Goal: Contribute content: Contribute content

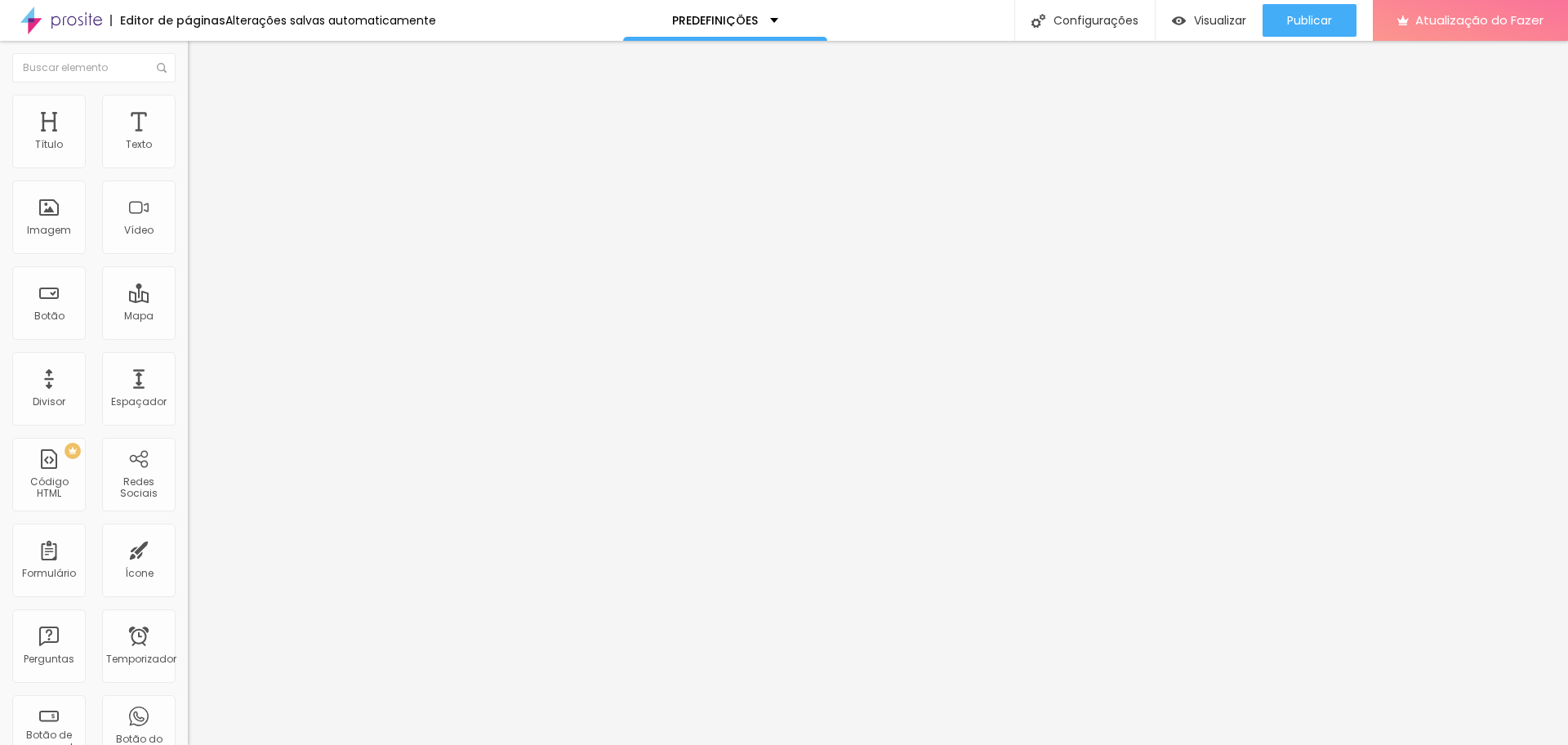
click at [188, 139] on div "Trocar imagem" at bounding box center [281, 133] width 188 height 11
click at [197, 140] on font "Trocar imagem" at bounding box center [236, 134] width 79 height 14
drag, startPoint x: 185, startPoint y: 233, endPoint x: 202, endPoint y: 225, distance: 18.8
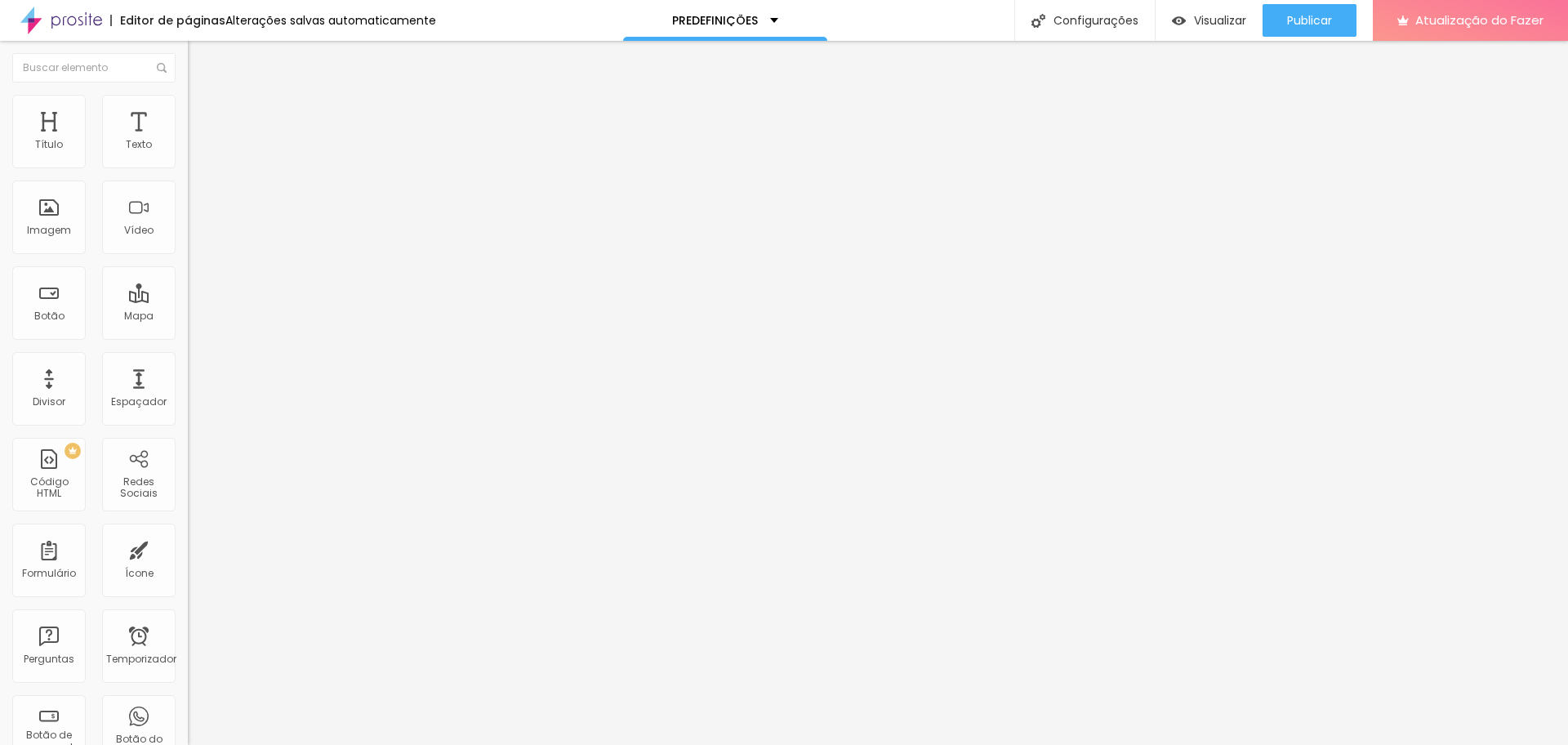
click at [188, 256] on font "Padrão 4:3" at bounding box center [214, 248] width 54 height 14
click at [188, 265] on span "Cinema" at bounding box center [208, 259] width 41 height 14
click at [188, 279] on div "Padrão 4:3" at bounding box center [281, 275] width 188 height 10
click at [188, 291] on span "Quadrado" at bounding box center [214, 284] width 53 height 14
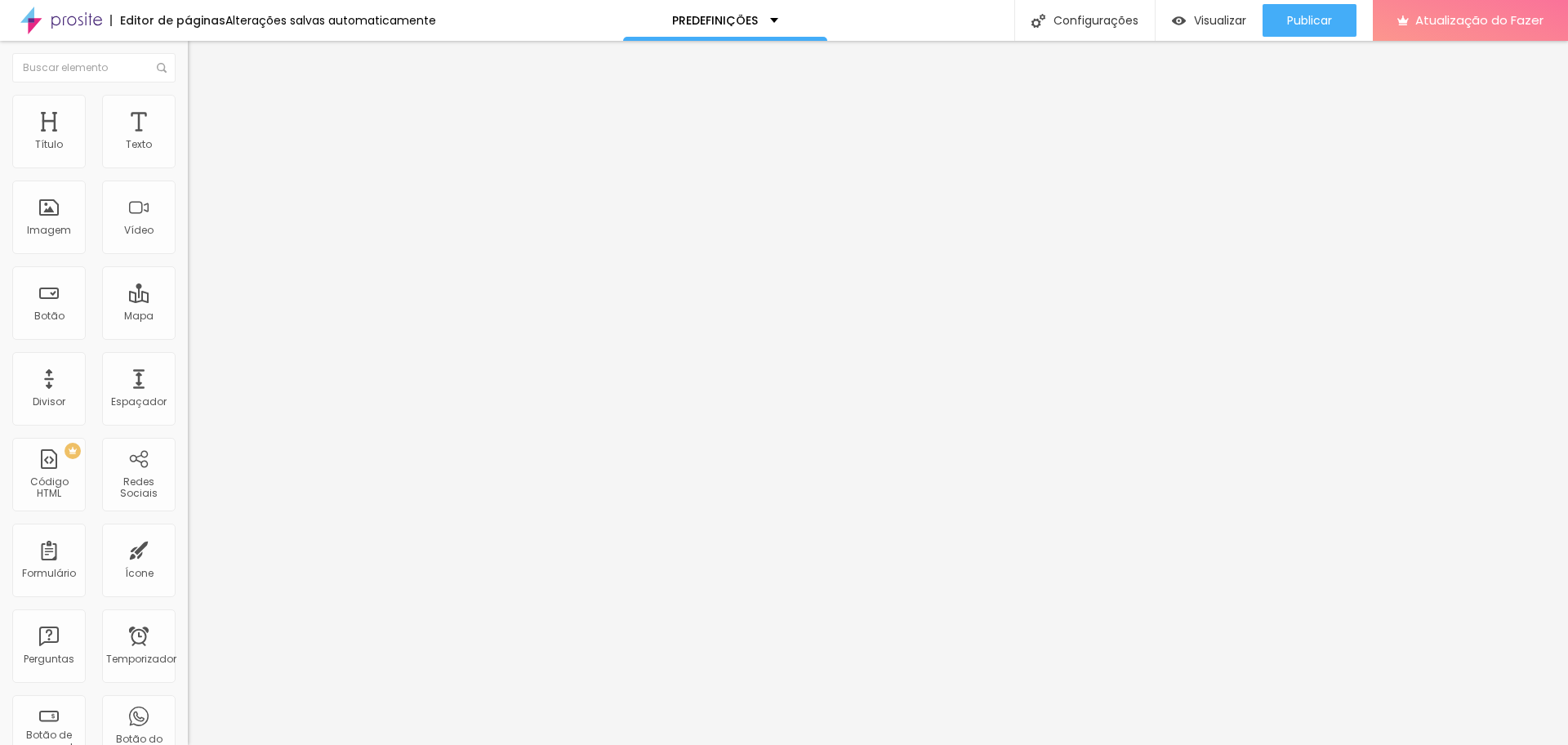
click at [188, 300] on span "Original" at bounding box center [207, 293] width 39 height 14
click at [188, 256] on span "Original" at bounding box center [207, 248] width 39 height 14
click at [188, 283] on div "Quadrado 1:1" at bounding box center [281, 279] width 188 height 10
click at [197, 140] on font "Trocar imagem" at bounding box center [236, 134] width 79 height 14
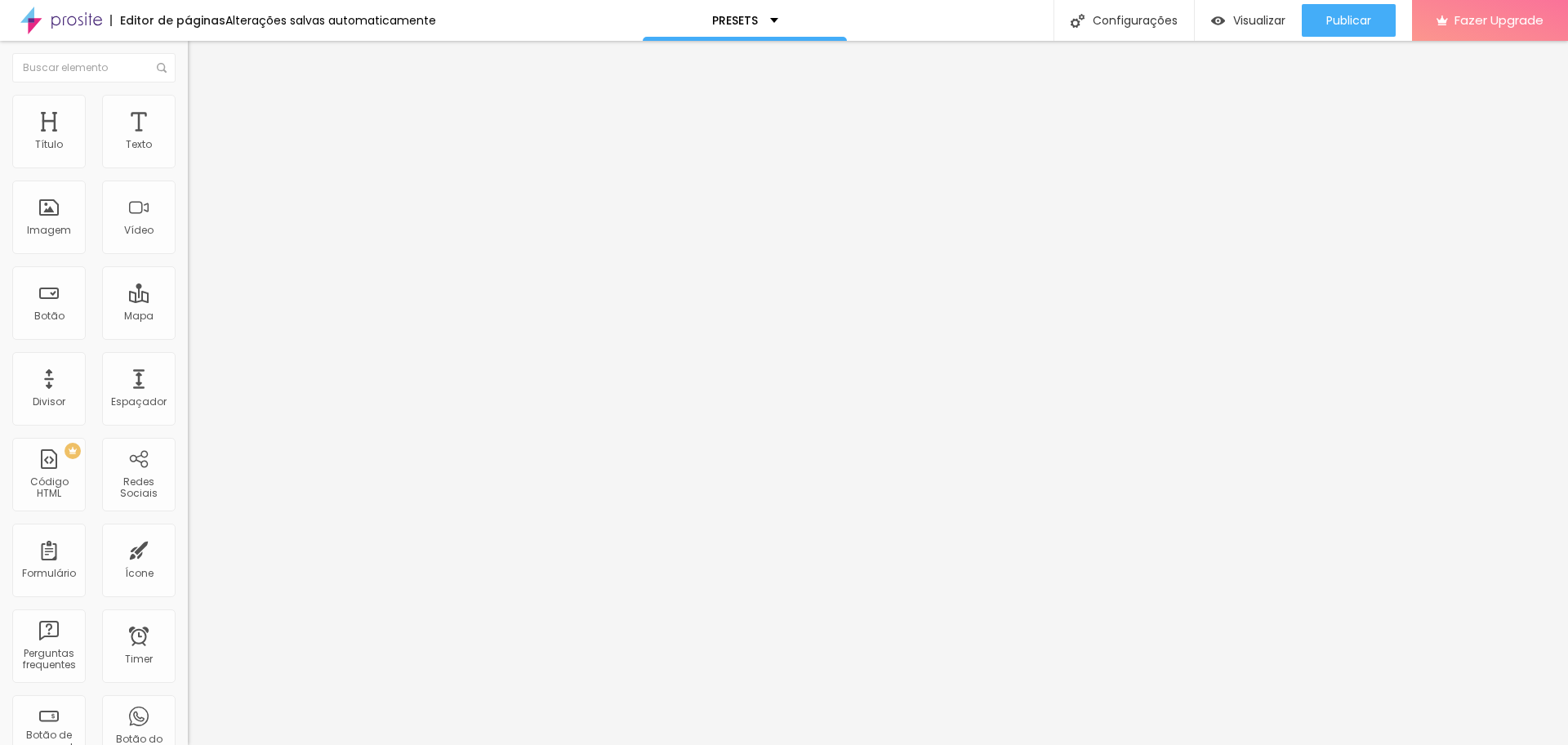
click at [188, 207] on img at bounding box center [193, 200] width 11 height 11
click at [188, 219] on img at bounding box center [193, 213] width 11 height 11
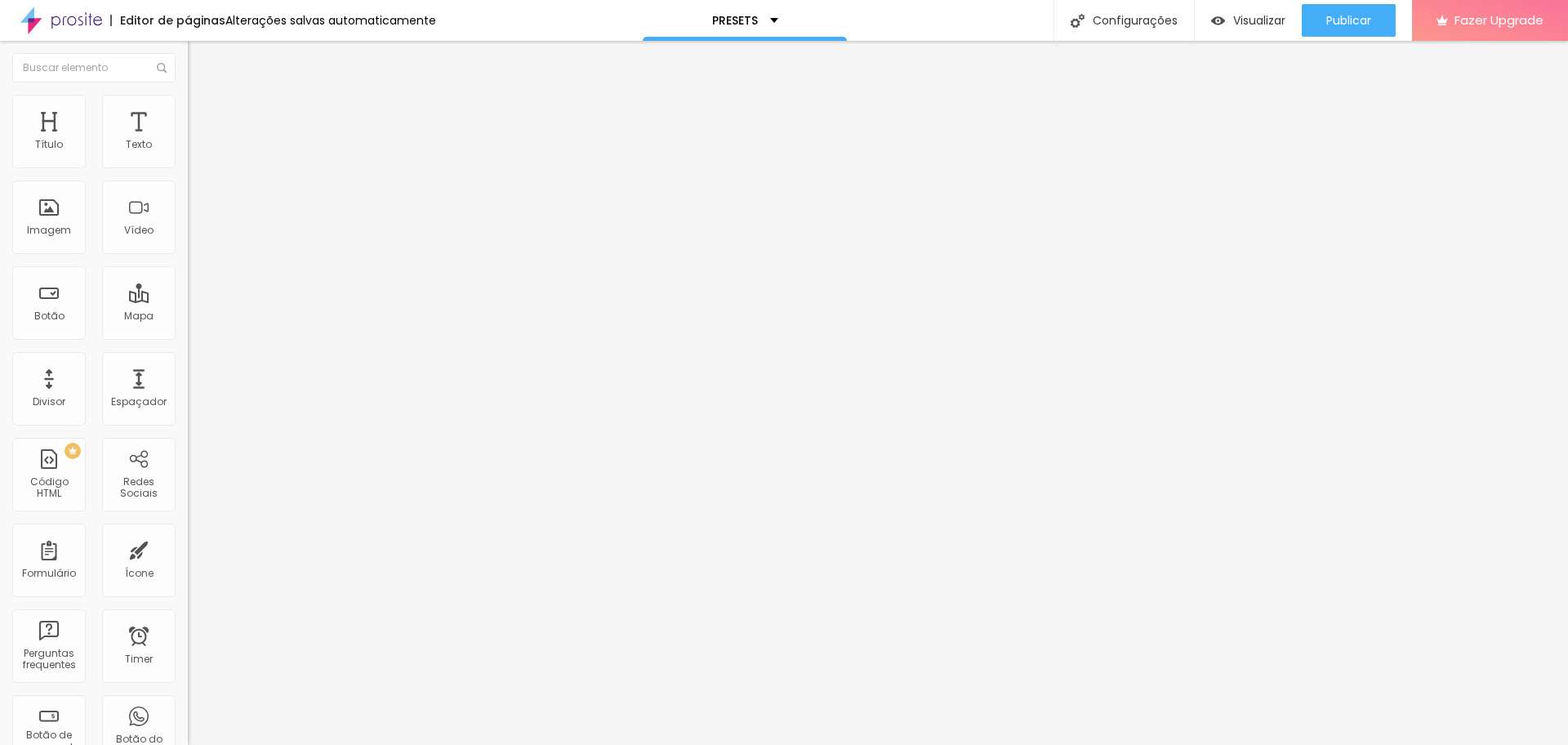
click at [188, 256] on span "1:1 Quadrado" at bounding box center [220, 248] width 65 height 14
click at [188, 276] on span "Padrão" at bounding box center [206, 268] width 37 height 14
click at [202, 113] on span "Avançado" at bounding box center [229, 105] width 54 height 14
click at [188, 94] on img at bounding box center [195, 101] width 14 height 14
click at [188, 629] on input "text" at bounding box center [286, 637] width 196 height 16
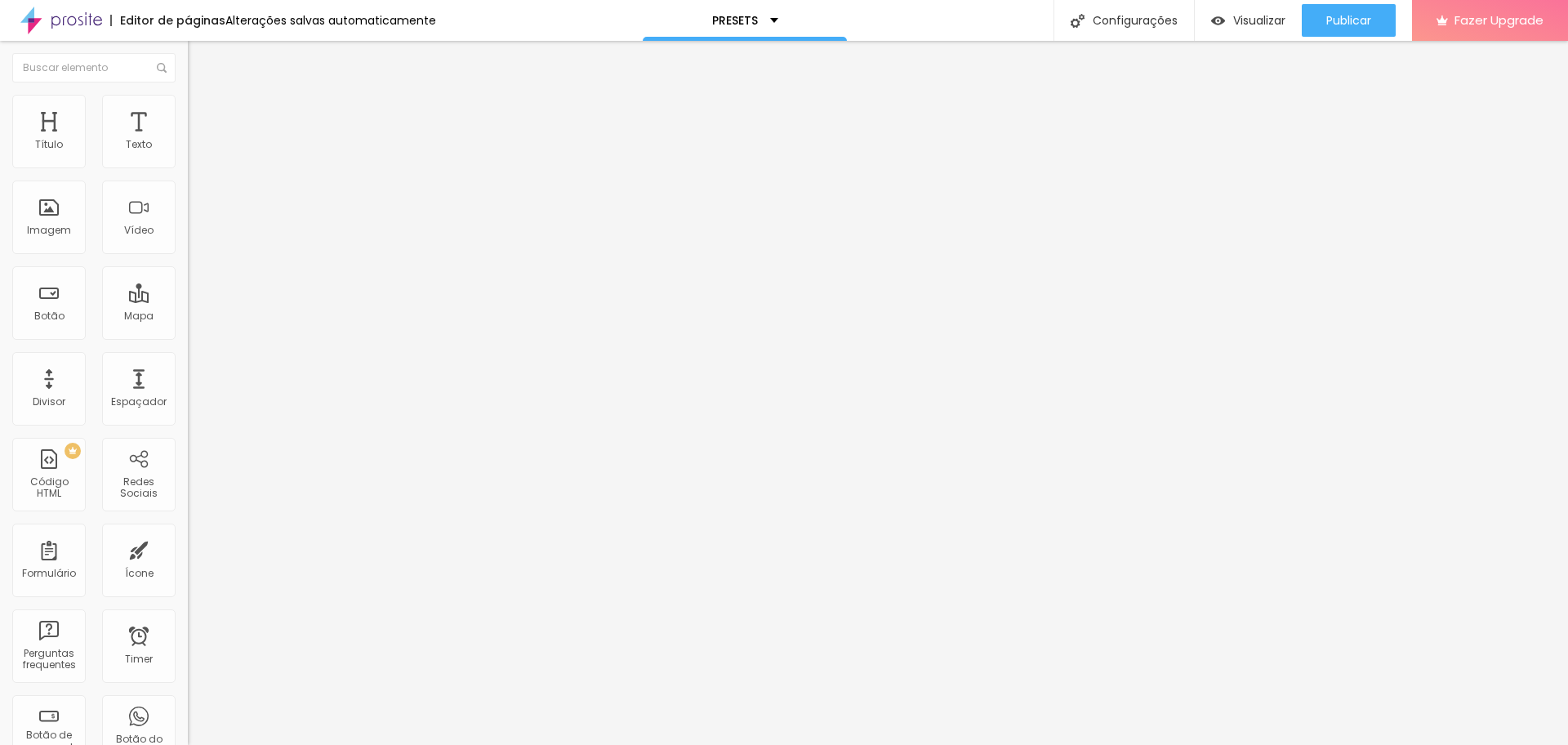
click at [188, 583] on input "text" at bounding box center [286, 591] width 196 height 16
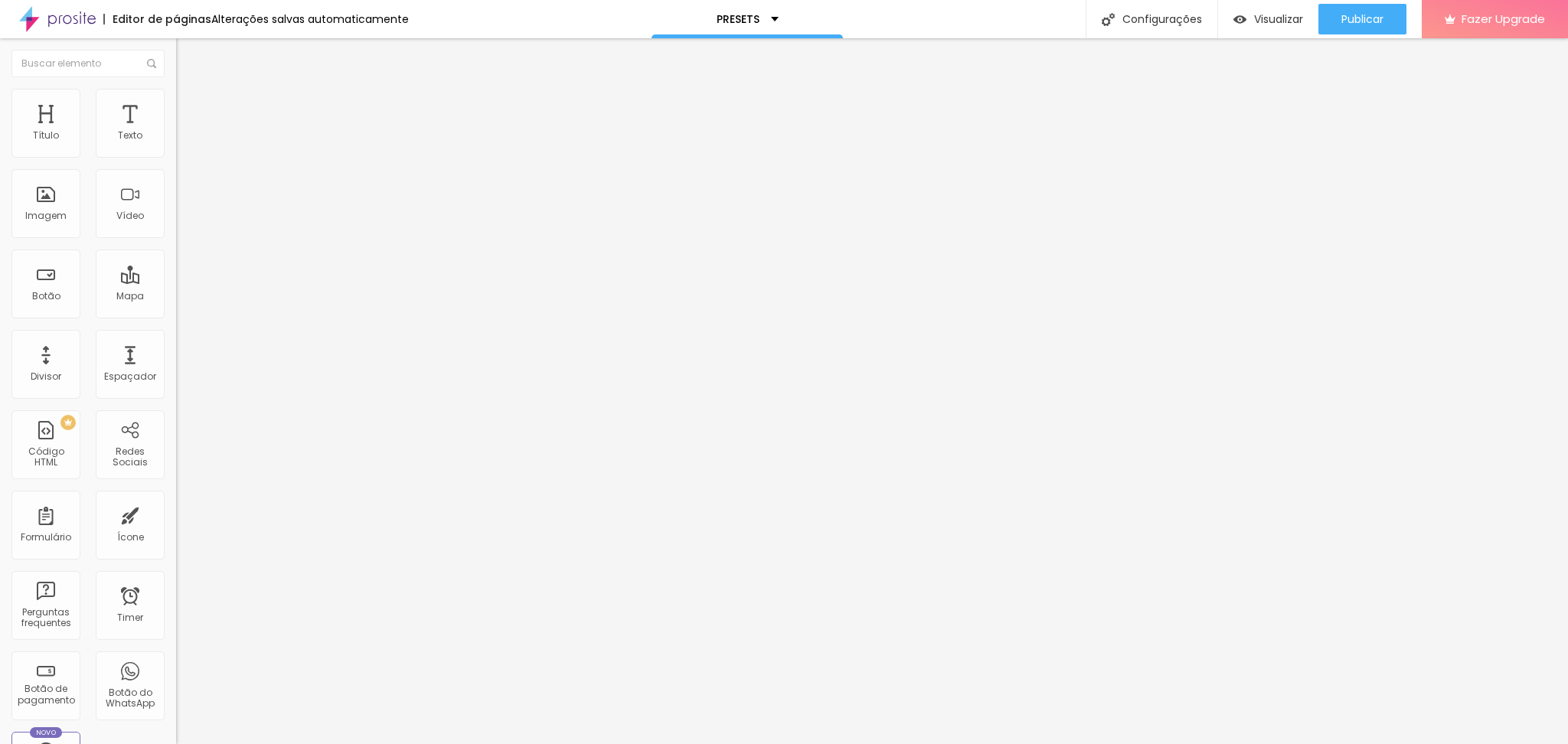
click at [185, 141] on span "Trocar icone" at bounding box center [218, 134] width 68 height 13
click at [176, 132] on span "Adicionar imagem" at bounding box center [226, 125] width 99 height 13
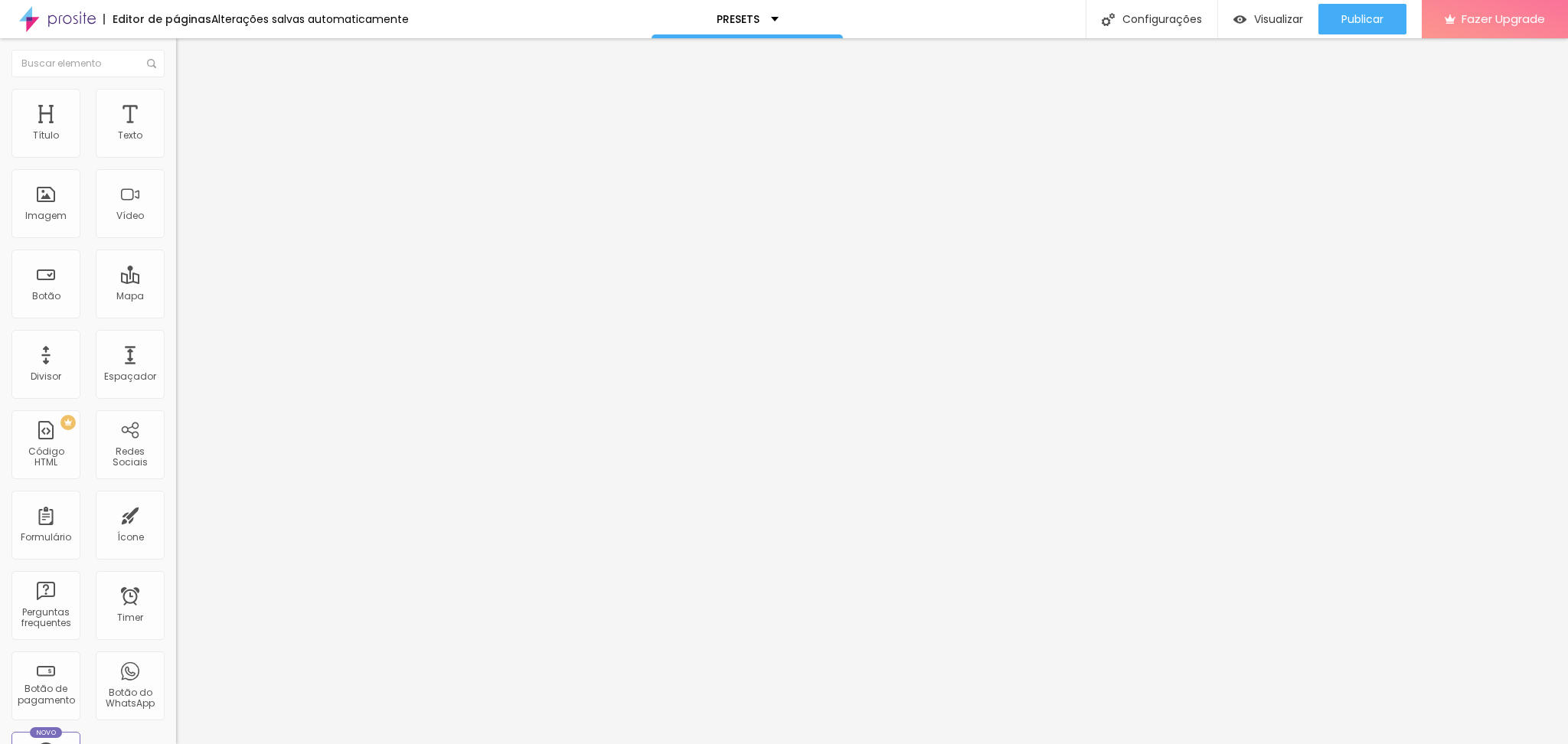
scroll to position [102, 0]
click at [176, 240] on span "Original" at bounding box center [195, 233] width 37 height 13
click at [176, 249] on span "Cinema" at bounding box center [195, 242] width 38 height 13
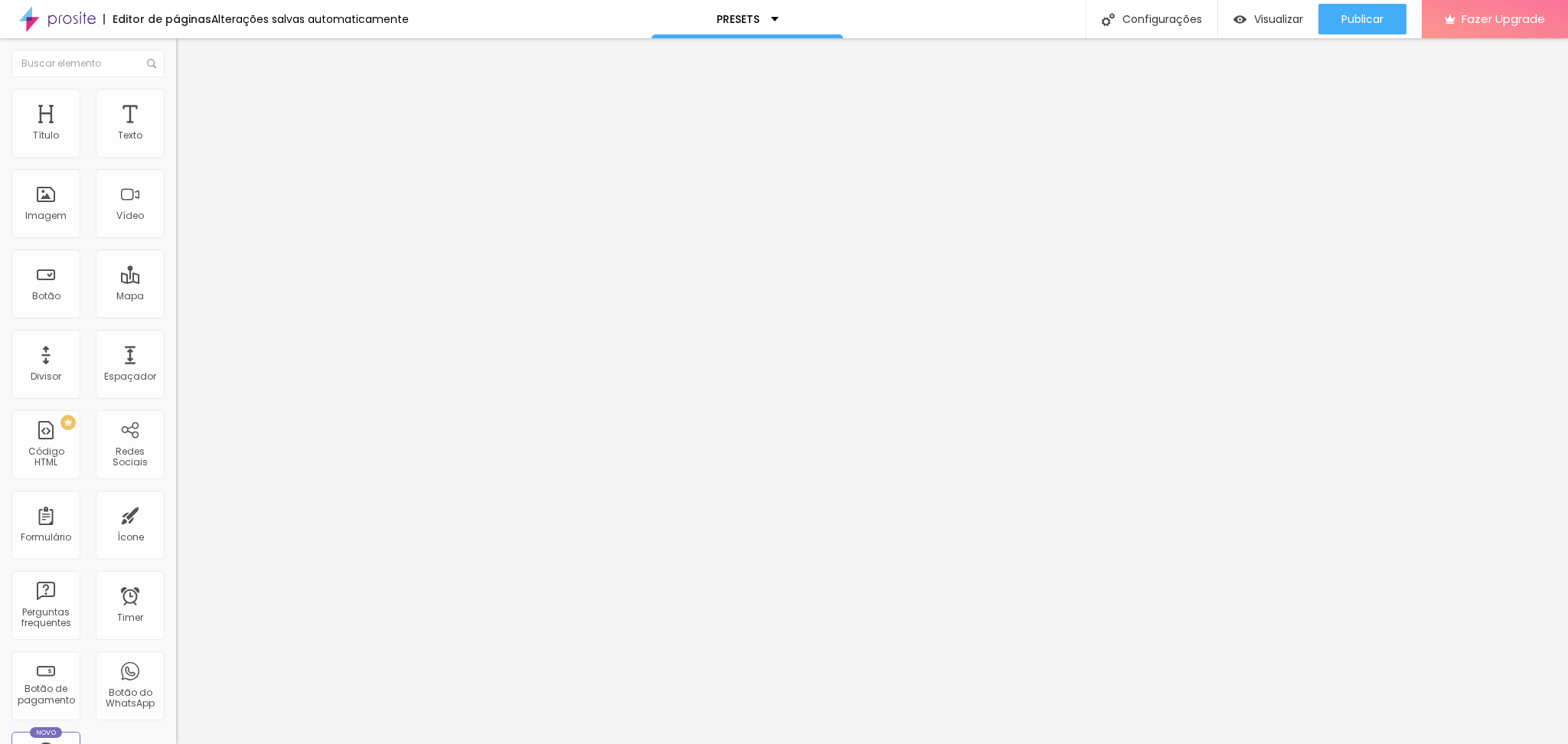
click at [176, 96] on img at bounding box center [183, 95] width 14 height 14
type input "95"
type input "90"
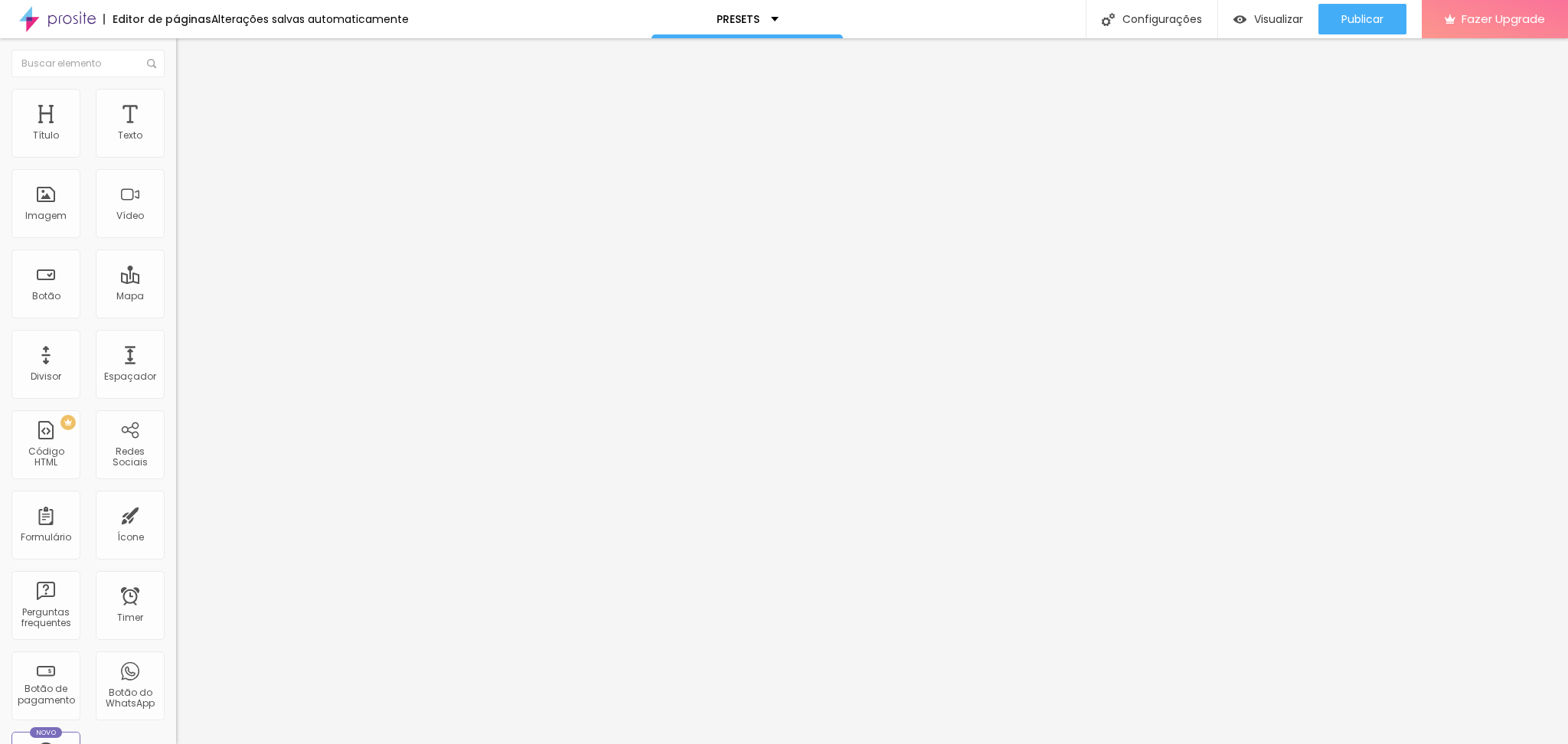
type input "85"
type input "70"
type input "65"
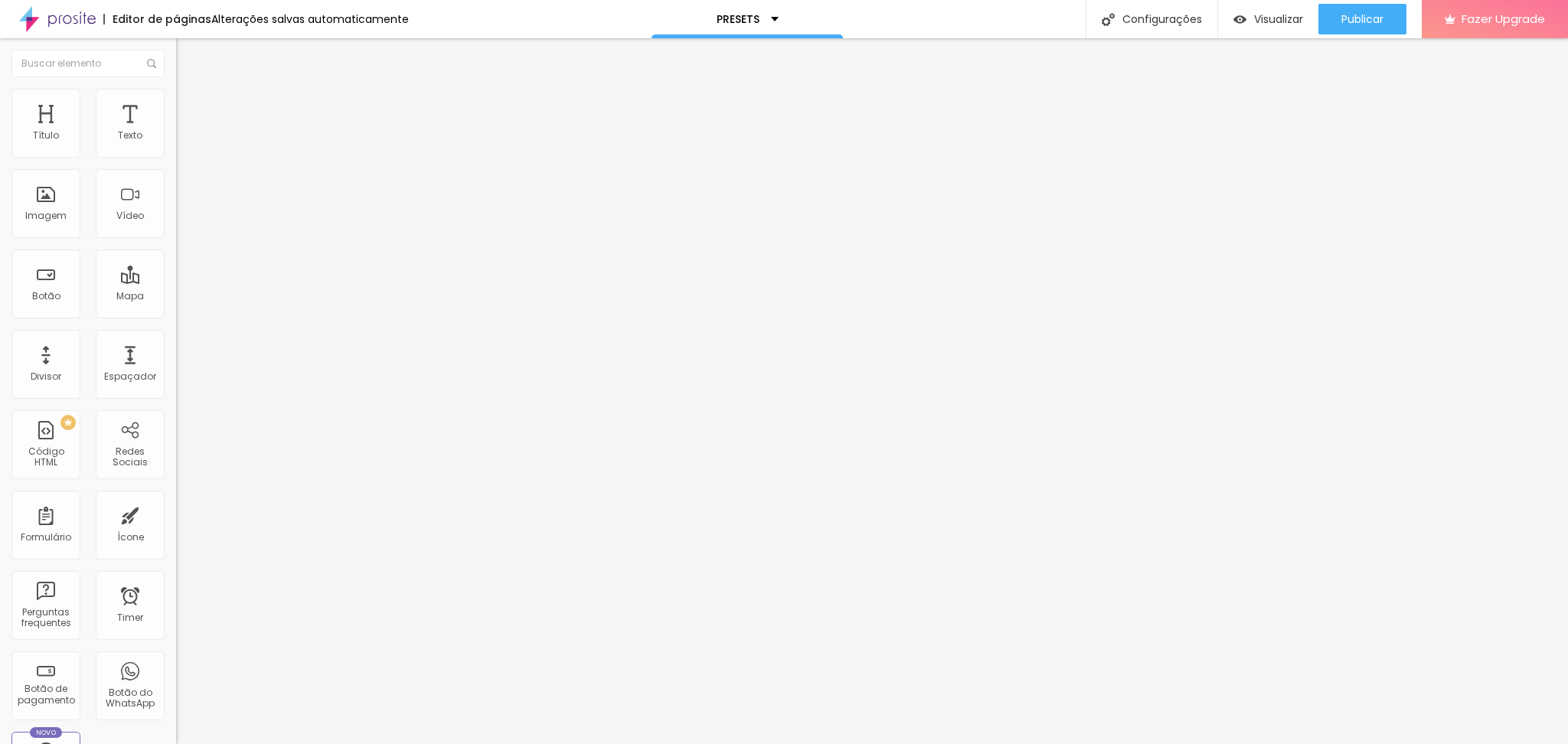
type input "65"
type input "60"
type input "55"
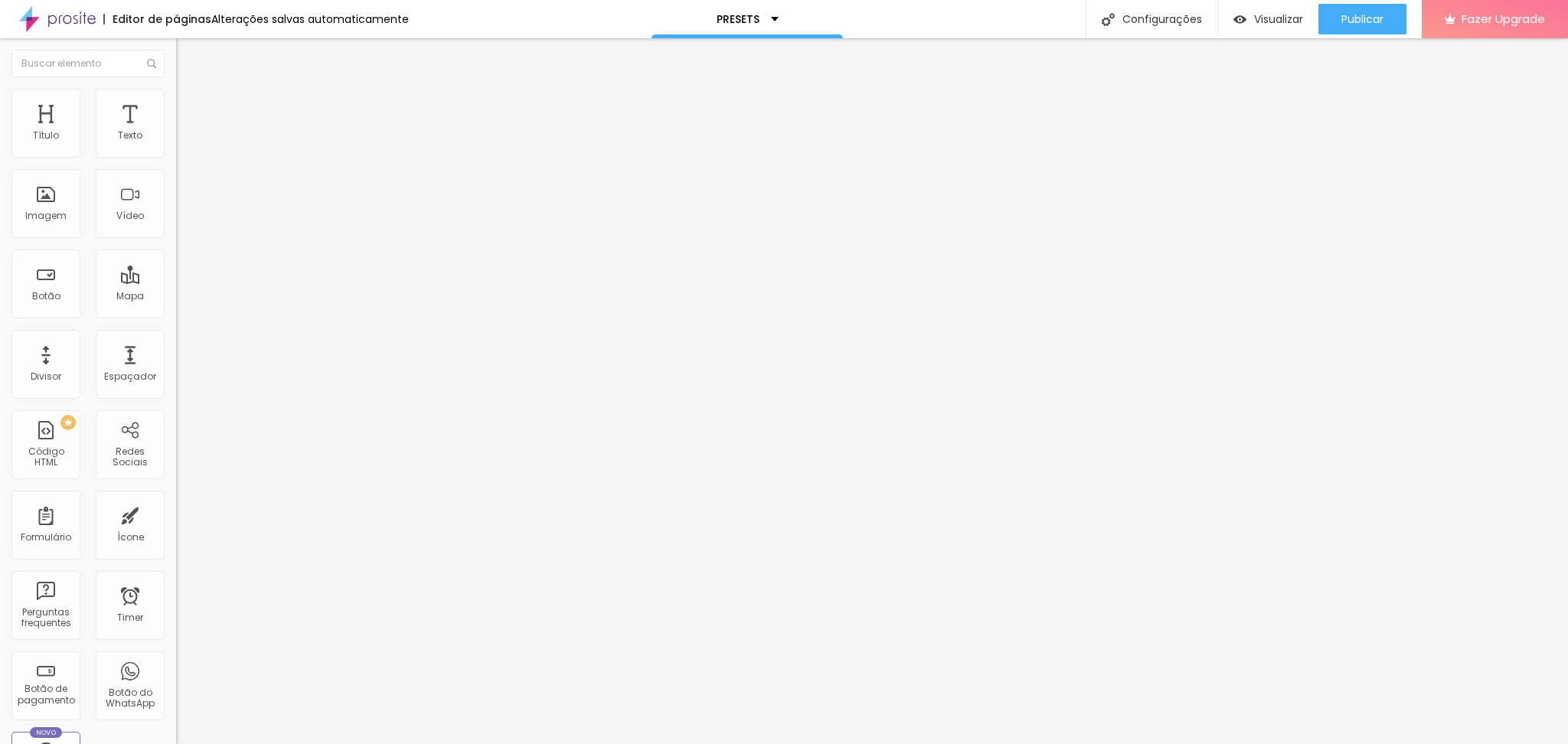
type input "50"
type input "45"
type input "40"
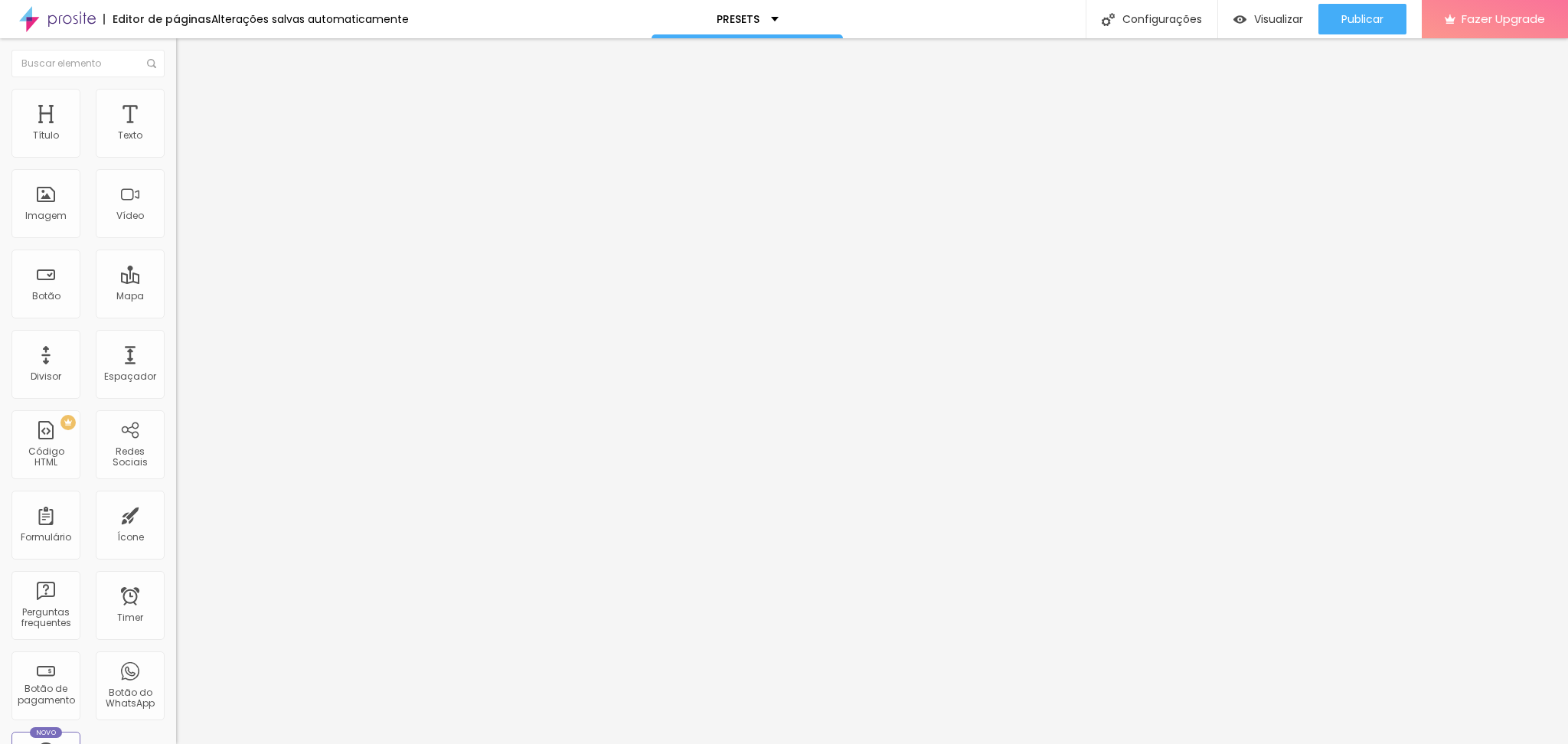
type input "40"
type input "35"
type input "30"
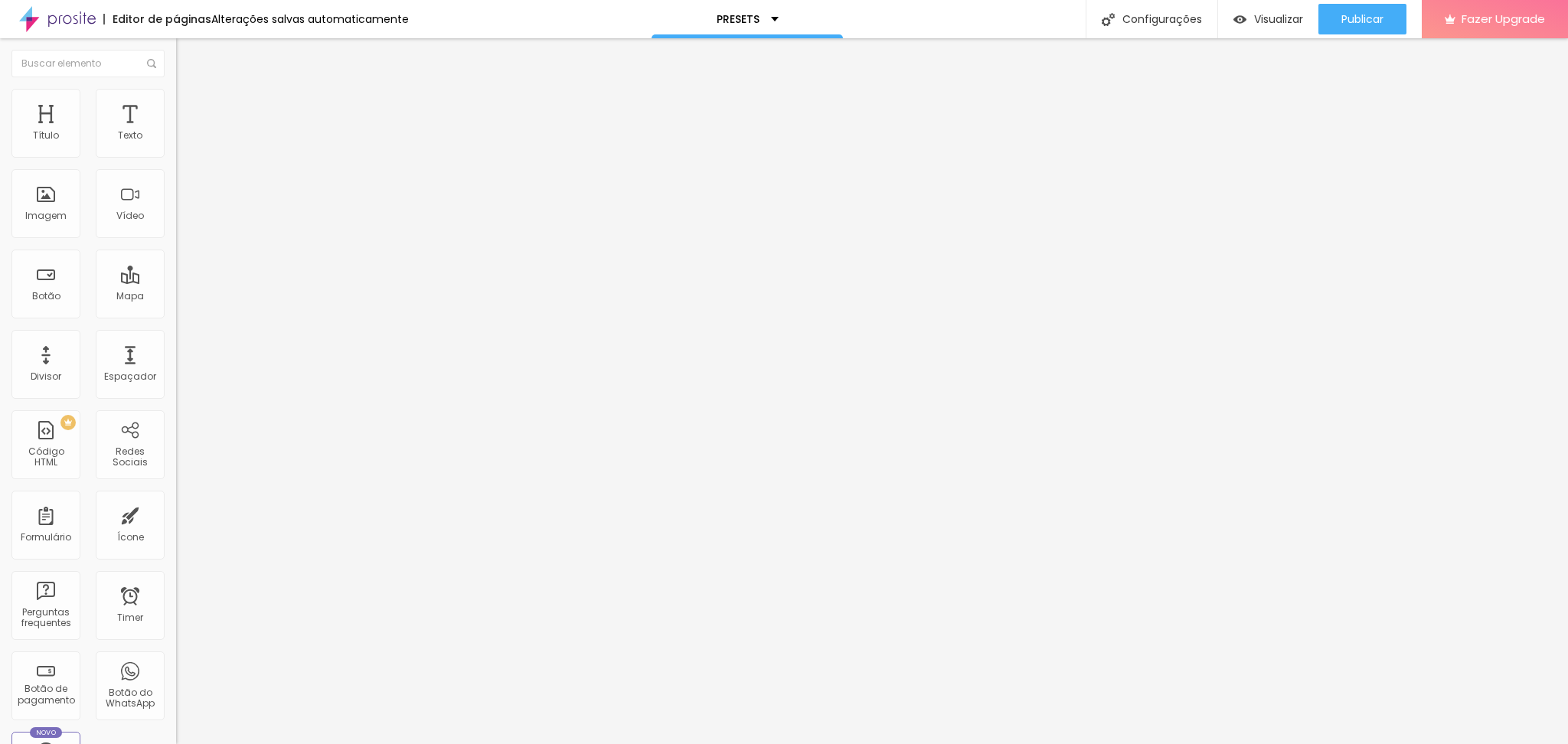
type input "25"
type input "20"
type input "15"
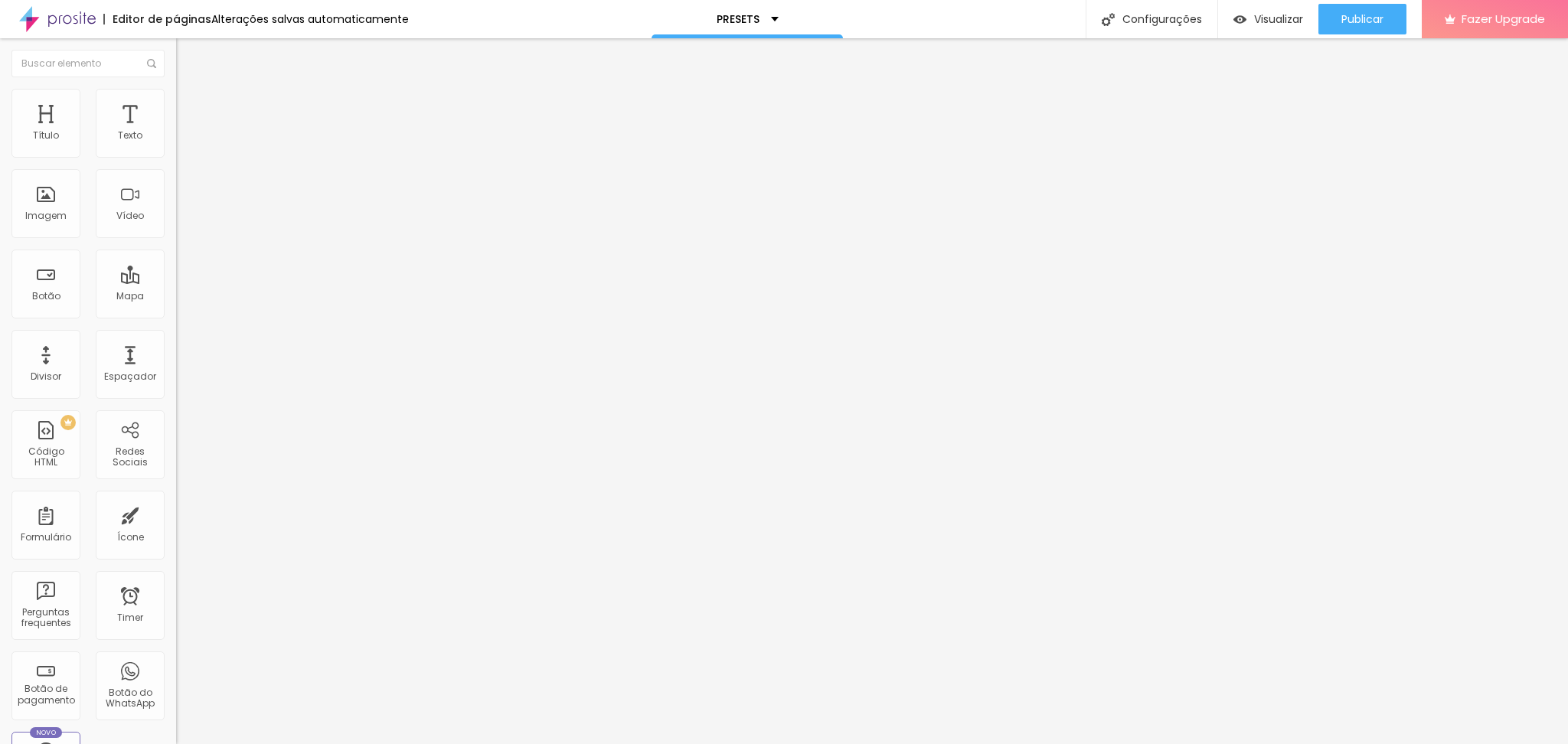
drag, startPoint x: 162, startPoint y: 164, endPoint x: 21, endPoint y: 171, distance: 141.2
type input "15"
click at [176, 157] on input "range" at bounding box center [226, 150] width 99 height 12
click at [176, 56] on button "Editar Coluna" at bounding box center [264, 56] width 176 height 35
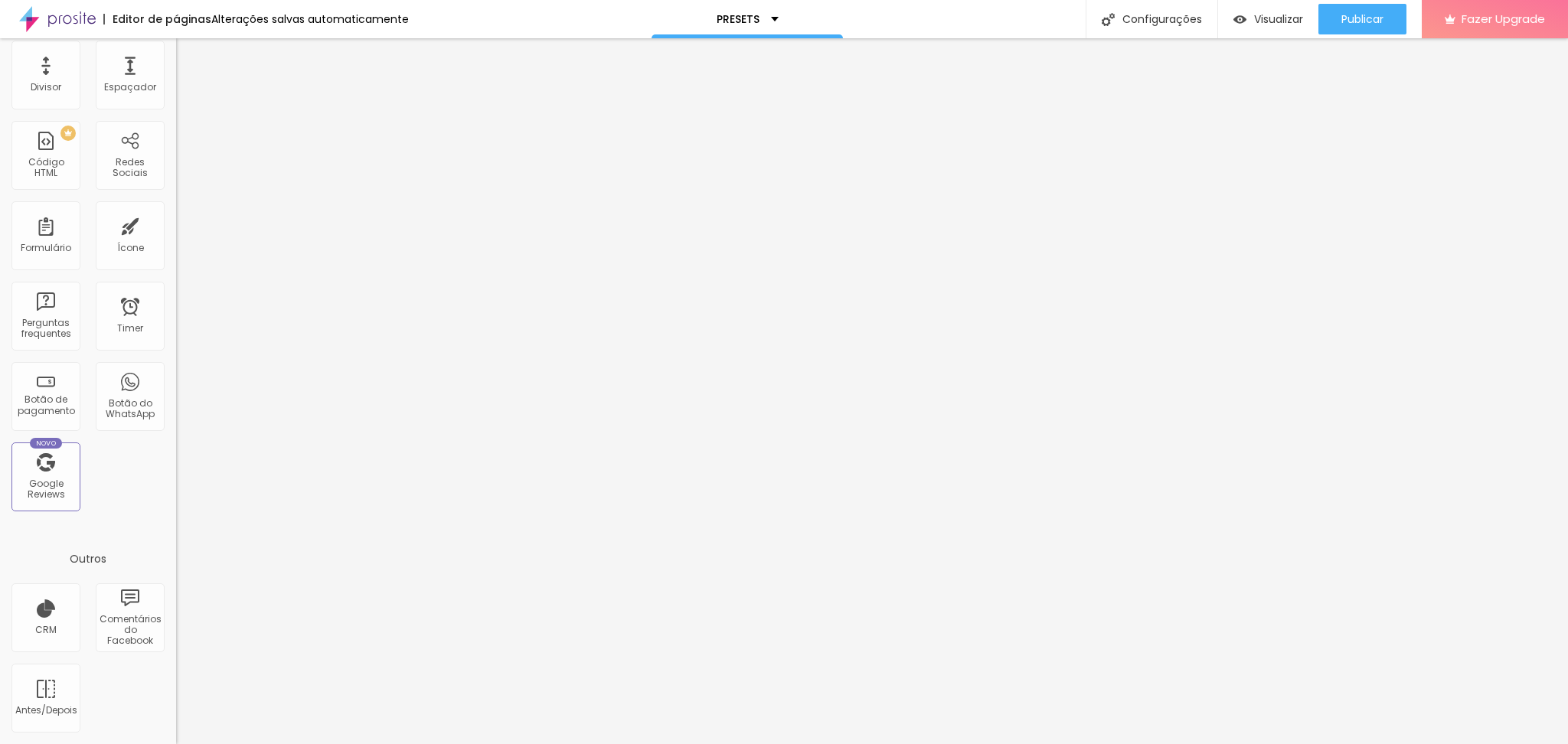
scroll to position [0, 0]
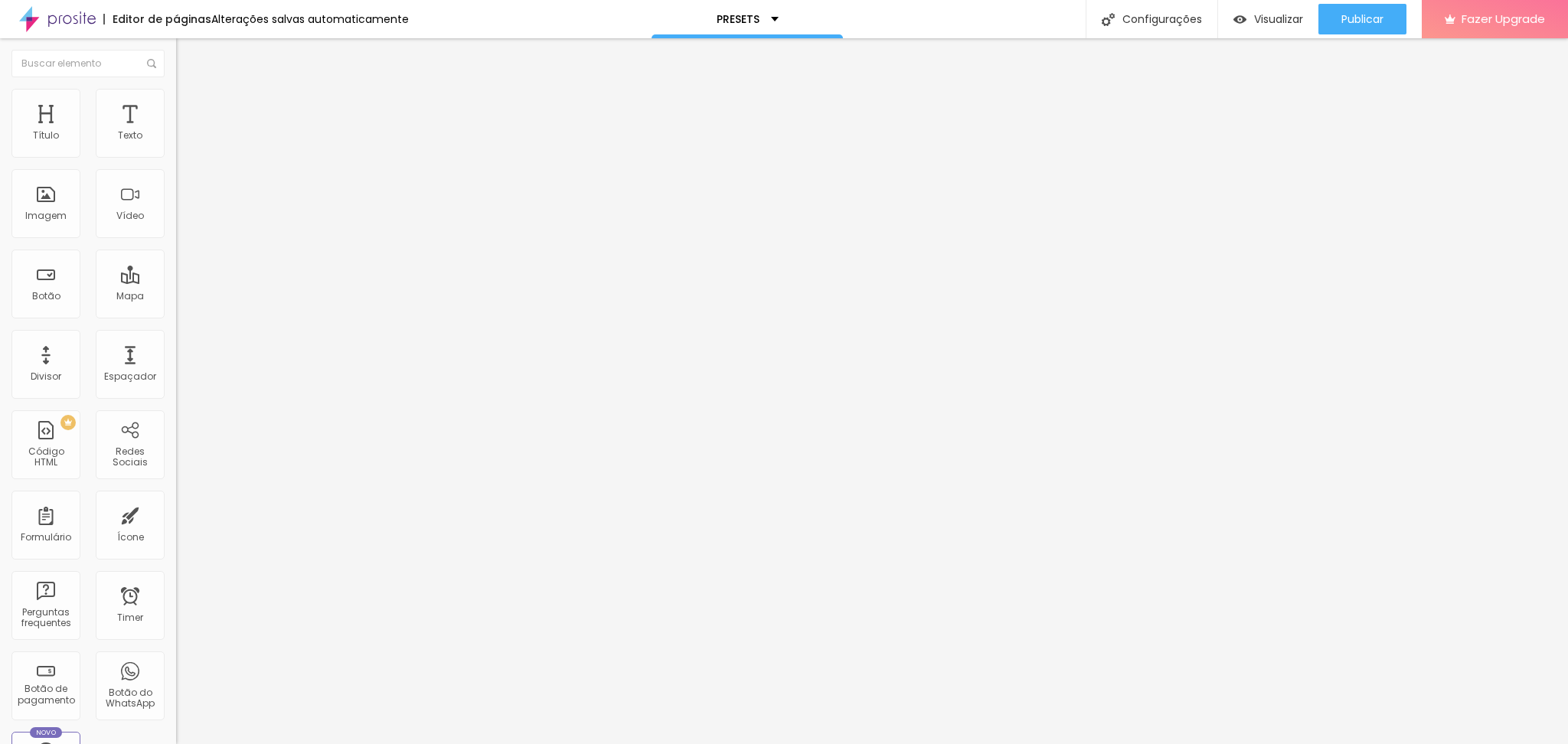
click at [176, 318] on img at bounding box center [181, 323] width 10 height 10
click at [176, 585] on button "+ Adicionar Icone" at bounding box center [224, 592] width 96 height 15
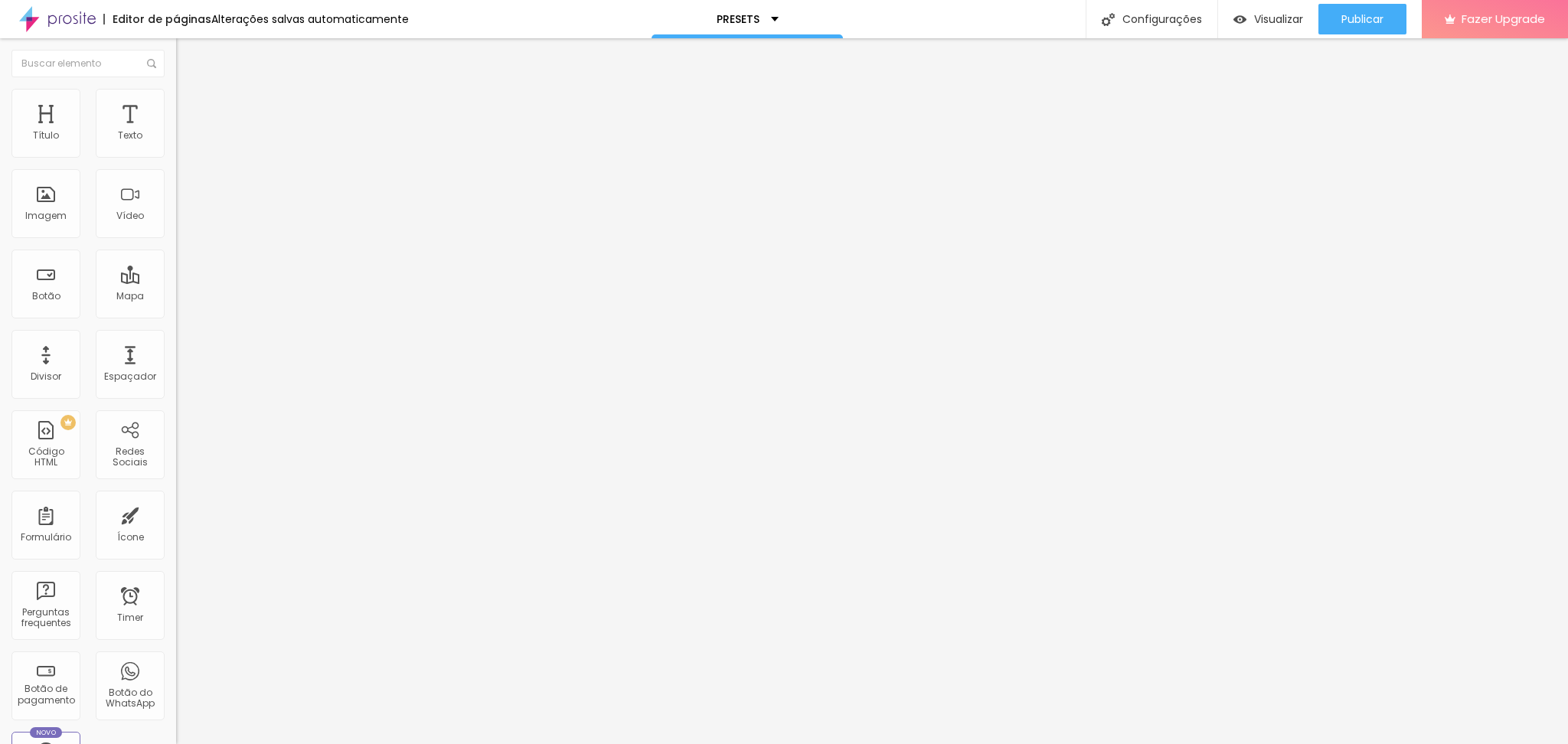
paste input "[URL][DOMAIN_NAME][DOMAIN_NAME]"
type input "https://[URL][DOMAIN_NAME][DOMAIN_NAME]"
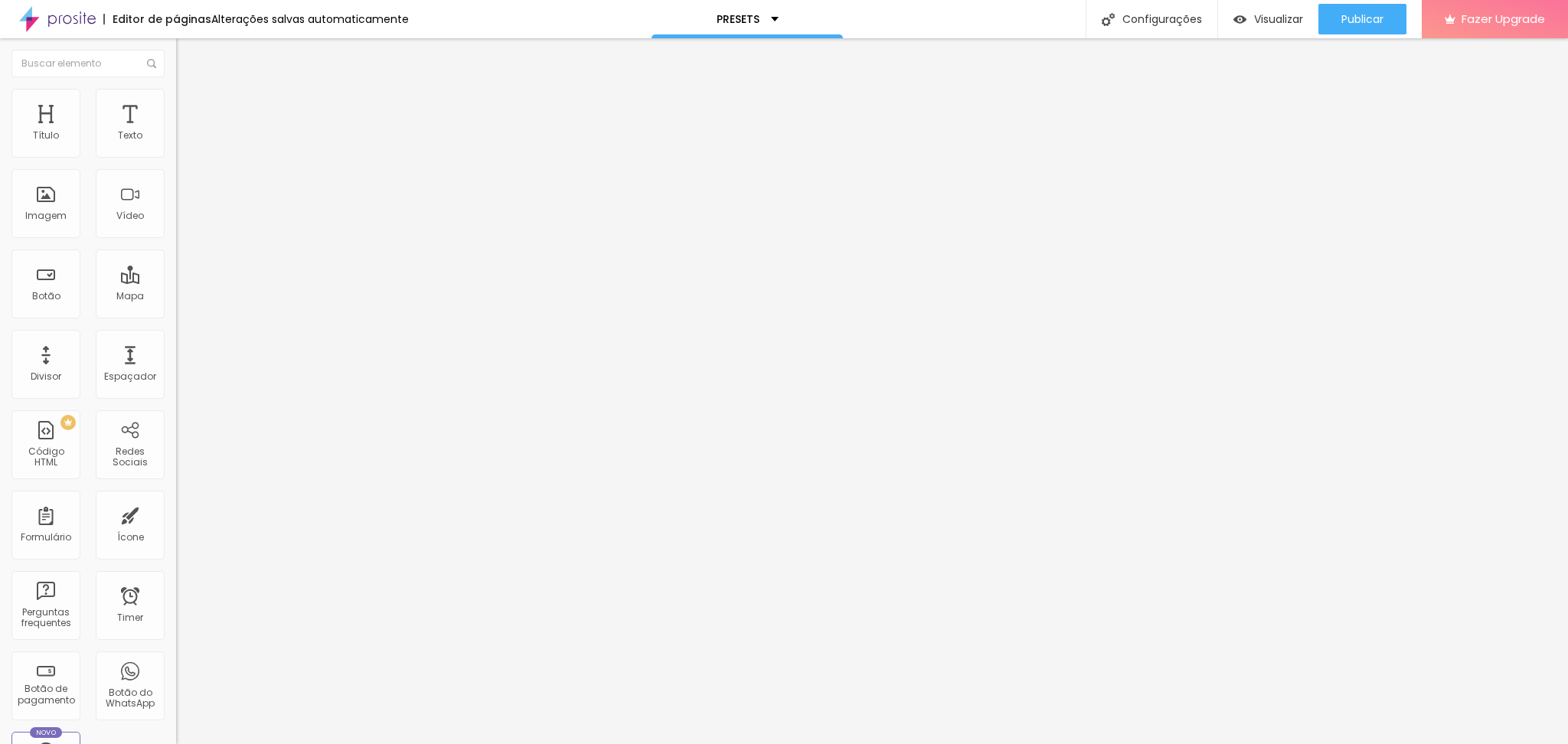
click at [176, 415] on div "Editar Redes Sociais Conteúdo Estilo Avançado Instagram Rede social Instagram E…" at bounding box center [264, 391] width 176 height 706
click at [176, 309] on div "Instagram" at bounding box center [264, 314] width 176 height 10
click at [176, 521] on input "https://" at bounding box center [268, 528] width 183 height 15
paste input "[URL][DOMAIN_NAME]"
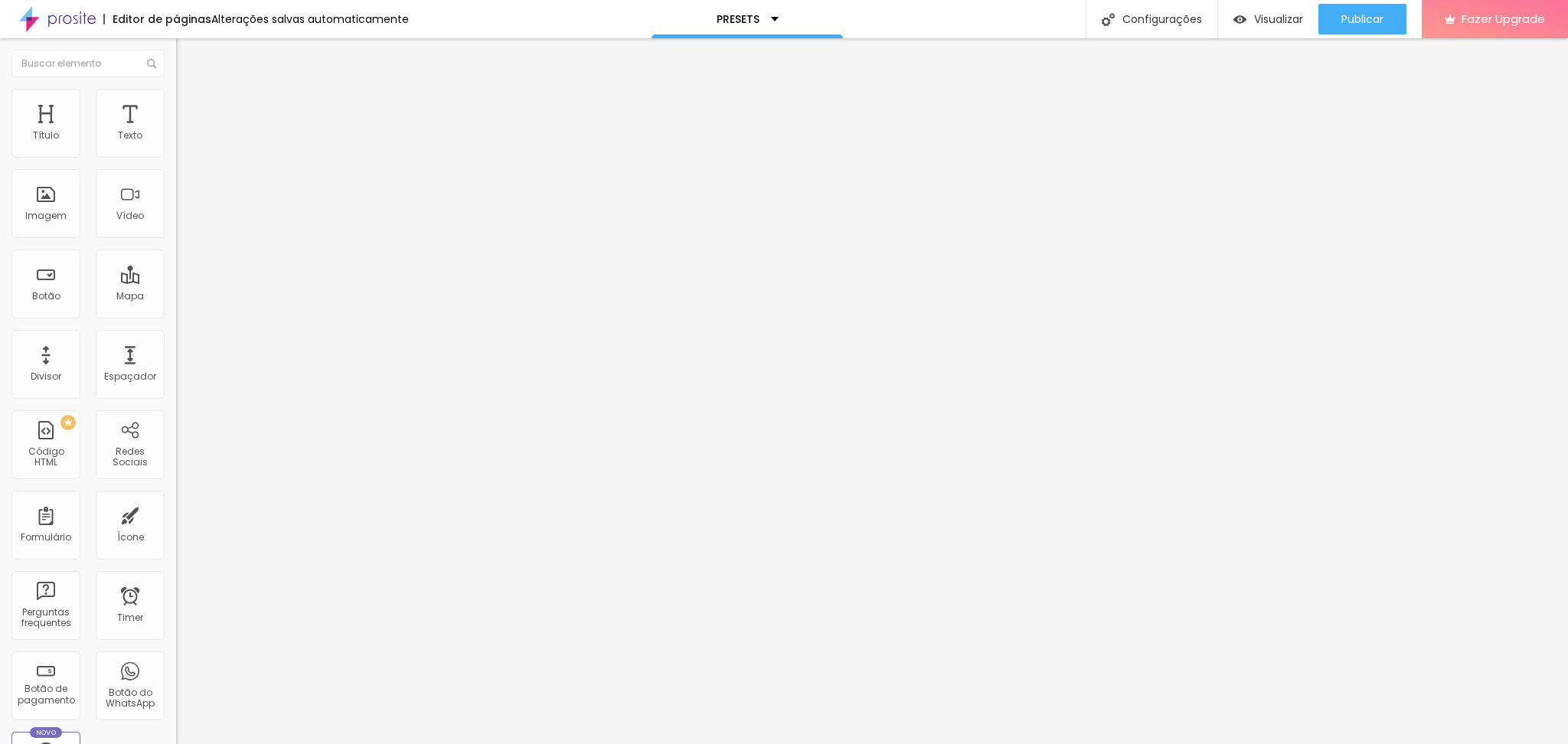
click at [176, 521] on input "https://[URL][DOMAIN_NAME]" at bounding box center [268, 528] width 183 height 15
type input "[URL][DOMAIN_NAME]"
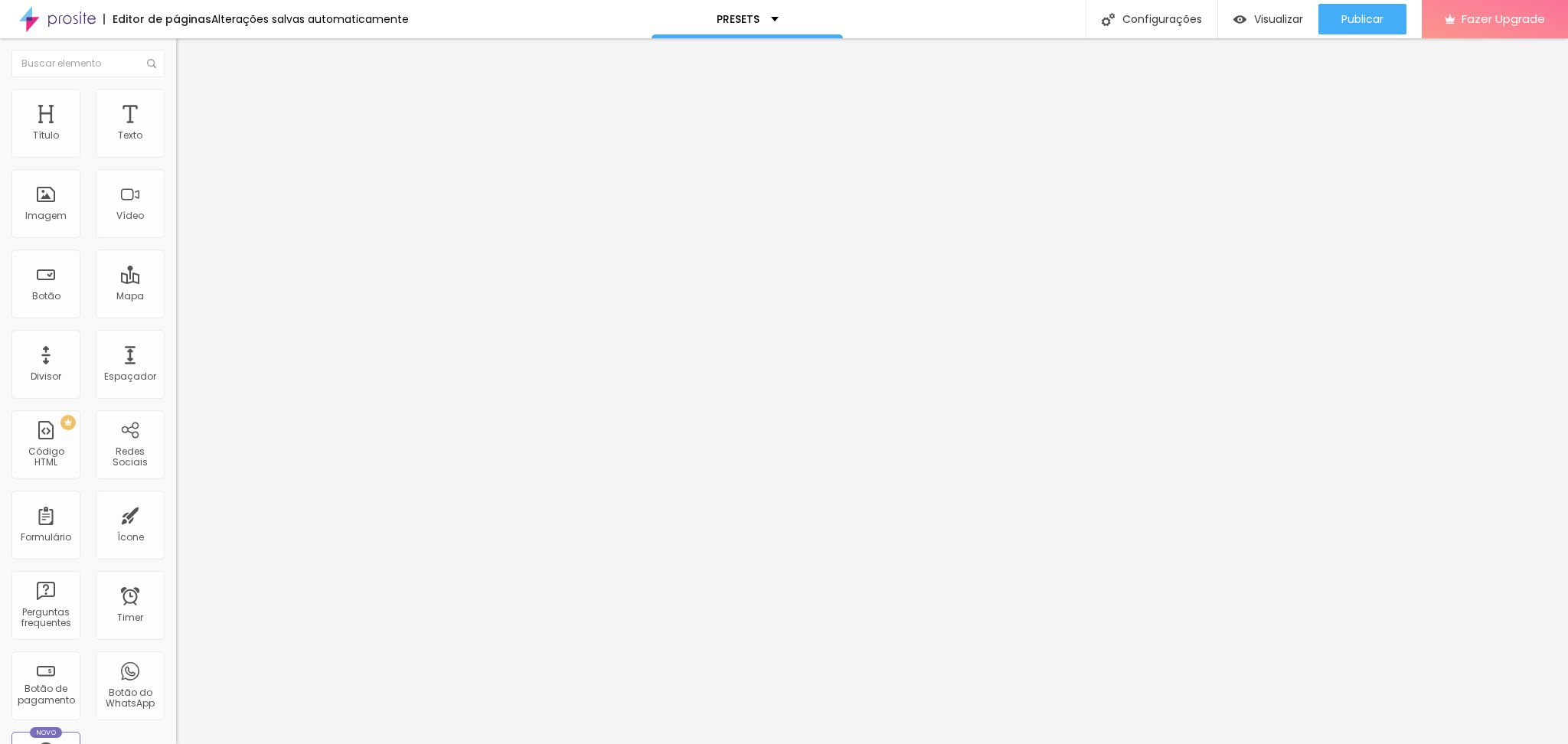
paste input "[DOMAIN_NAME][URL]."
type input "[URL][DOMAIN_NAME]."
click at [176, 426] on div "Editar Redes Sociais Conteúdo Estilo Avançado Instagram Rede social Instagram E…" at bounding box center [264, 391] width 176 height 706
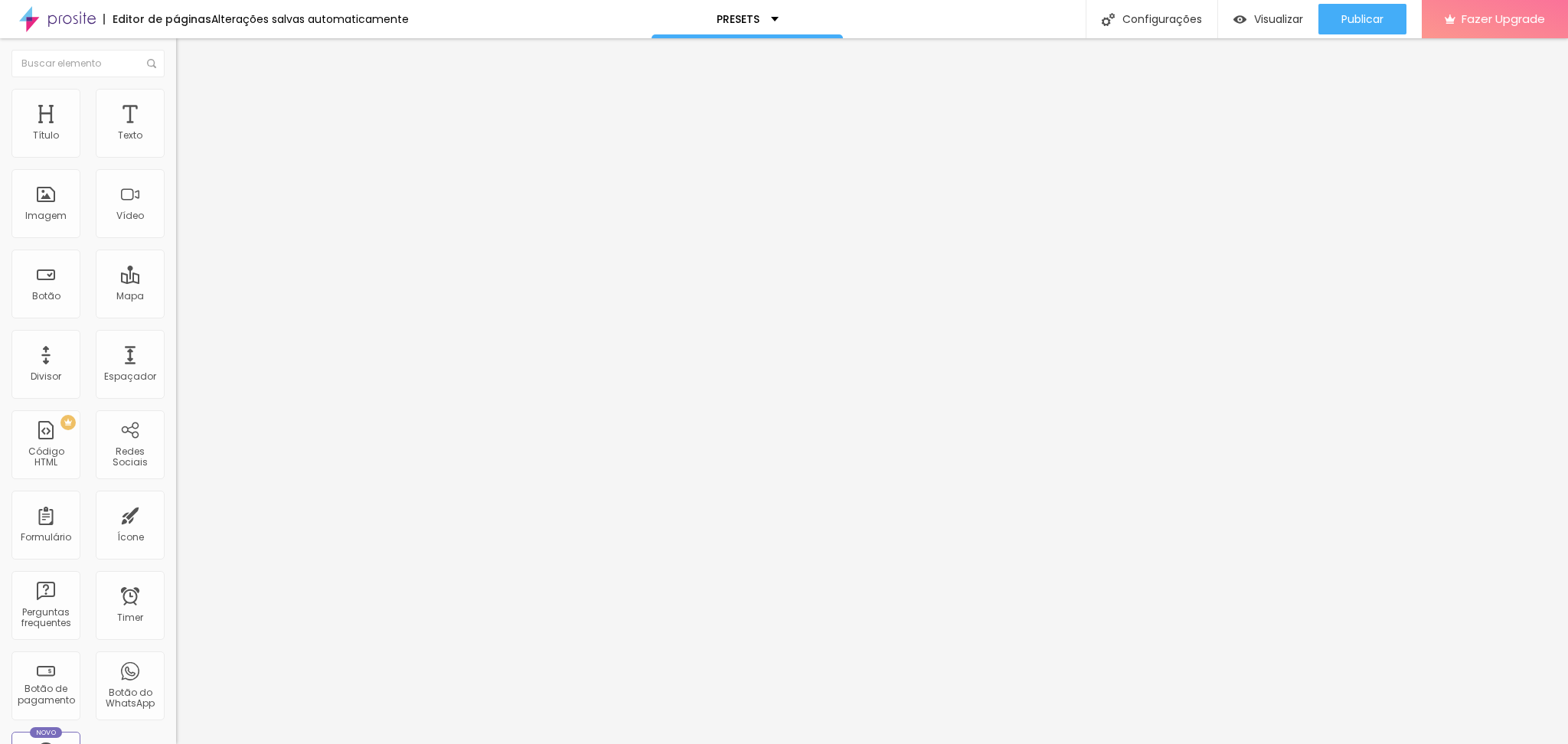
click at [176, 95] on li "Avançado" at bounding box center [264, 96] width 176 height 15
click at [176, 89] on li "Estilo" at bounding box center [264, 81] width 176 height 15
click at [176, 65] on button "Editar Título" at bounding box center [264, 56] width 176 height 35
click at [176, 309] on div "Instagram" at bounding box center [264, 314] width 176 height 10
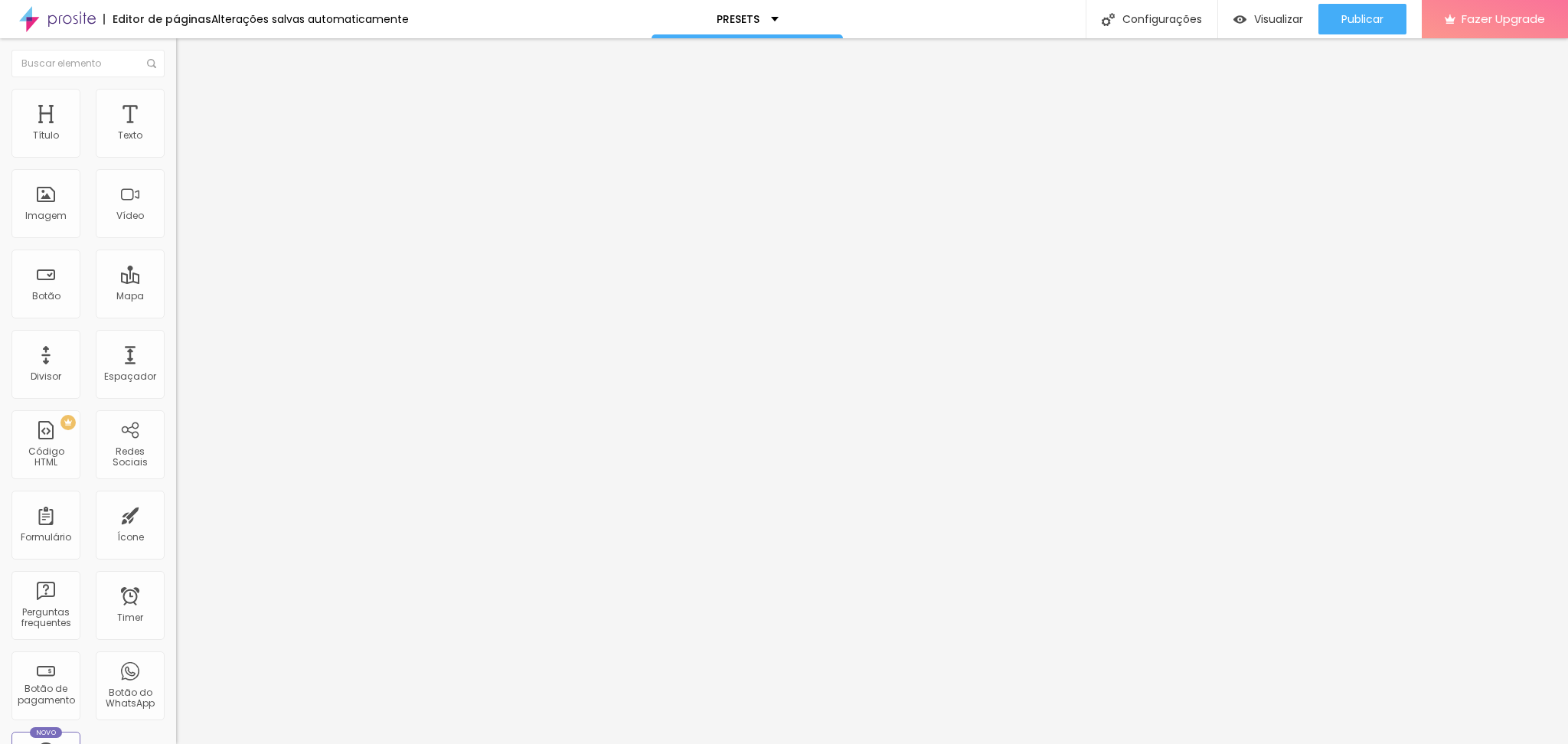
click at [176, 463] on div "Editar Redes Sociais Conteúdo Estilo Avançado Instagram Rede social Instagram E…" at bounding box center [264, 391] width 176 height 706
click at [187, 49] on img "button" at bounding box center [193, 55] width 12 height 12
click at [187, 56] on img "button" at bounding box center [193, 55] width 12 height 12
click at [176, 170] on div at bounding box center [264, 170] width 176 height 0
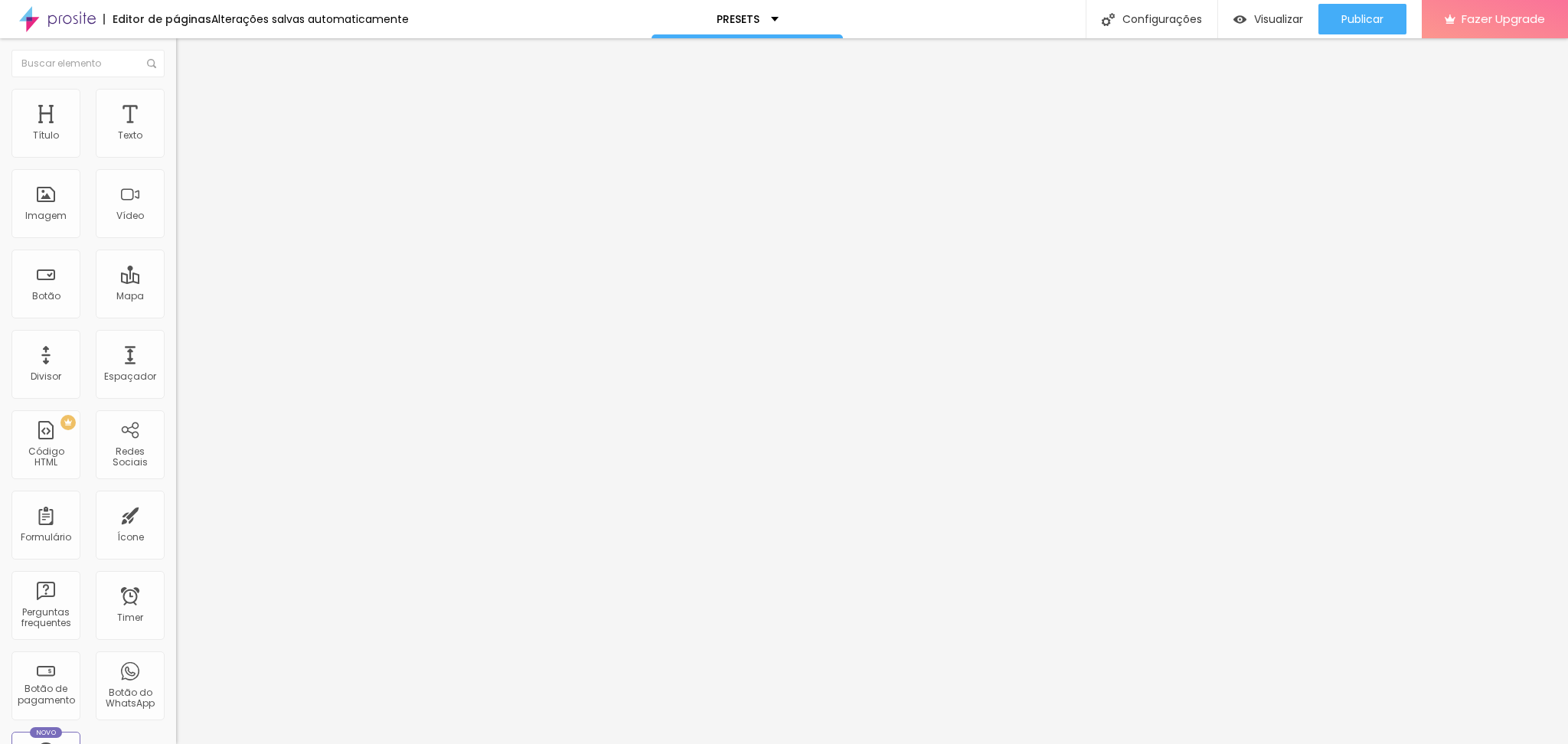
click at [176, 179] on div at bounding box center [264, 179] width 176 height 0
click at [176, 150] on div "Quantidade : 2" at bounding box center [264, 146] width 176 height 10
click at [176, 163] on span "Editar perguntas" at bounding box center [219, 155] width 87 height 13
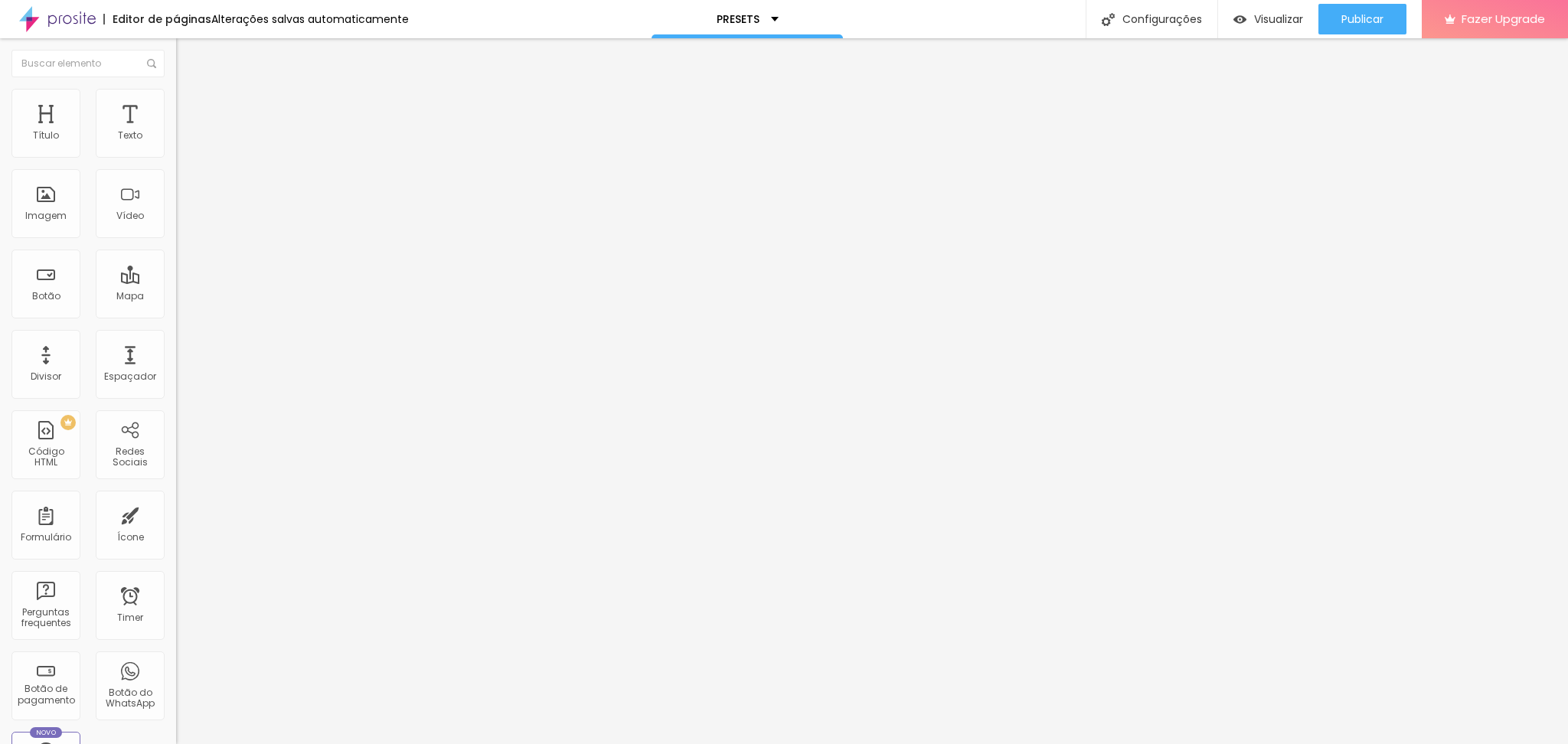
drag, startPoint x: 737, startPoint y: 262, endPoint x: 503, endPoint y: 258, distance: 234.0
drag, startPoint x: 754, startPoint y: 411, endPoint x: 482, endPoint y: 419, distance: 272.1
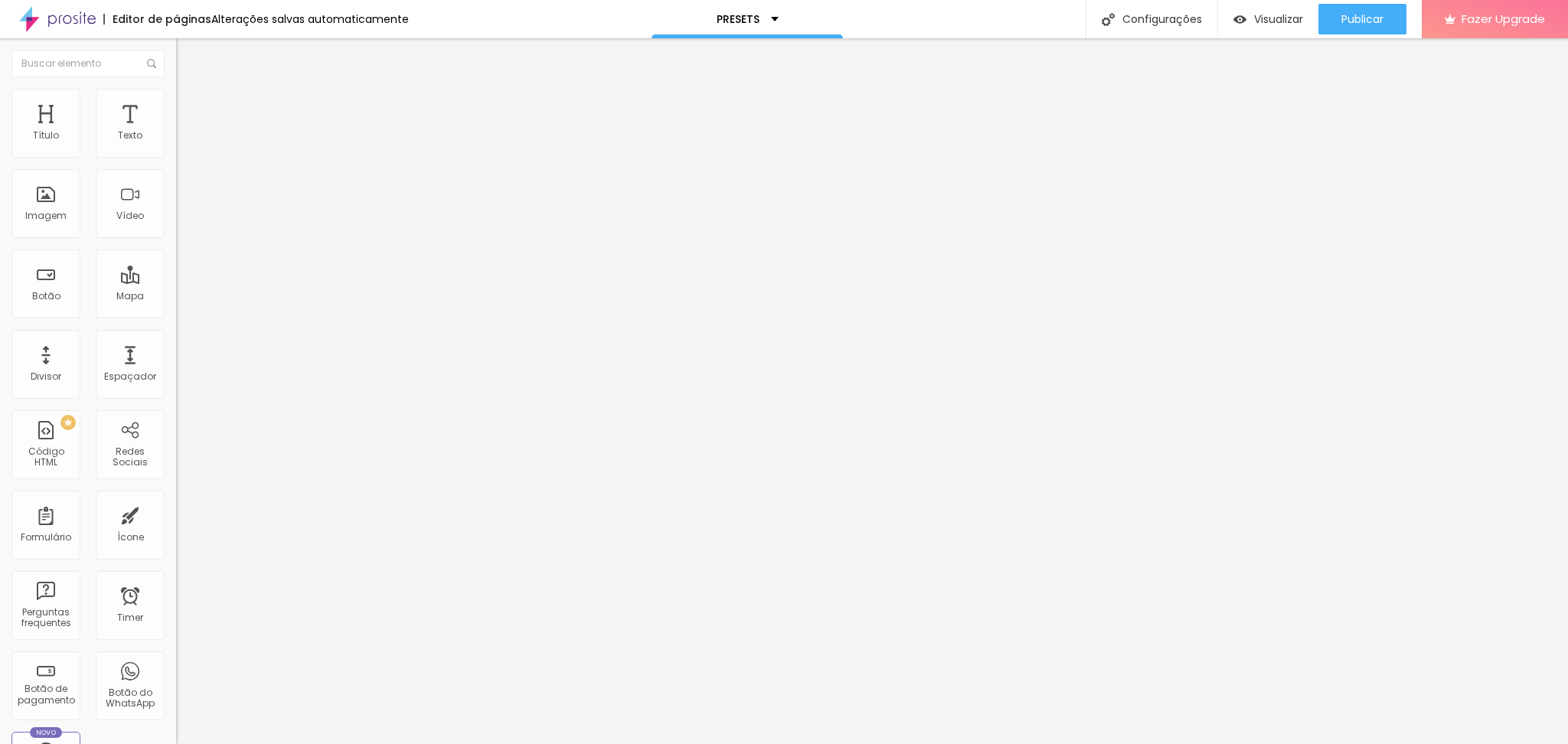
click at [176, 163] on span "Editar perguntas" at bounding box center [219, 155] width 87 height 13
drag, startPoint x: 784, startPoint y: 273, endPoint x: 463, endPoint y: 235, distance: 323.2
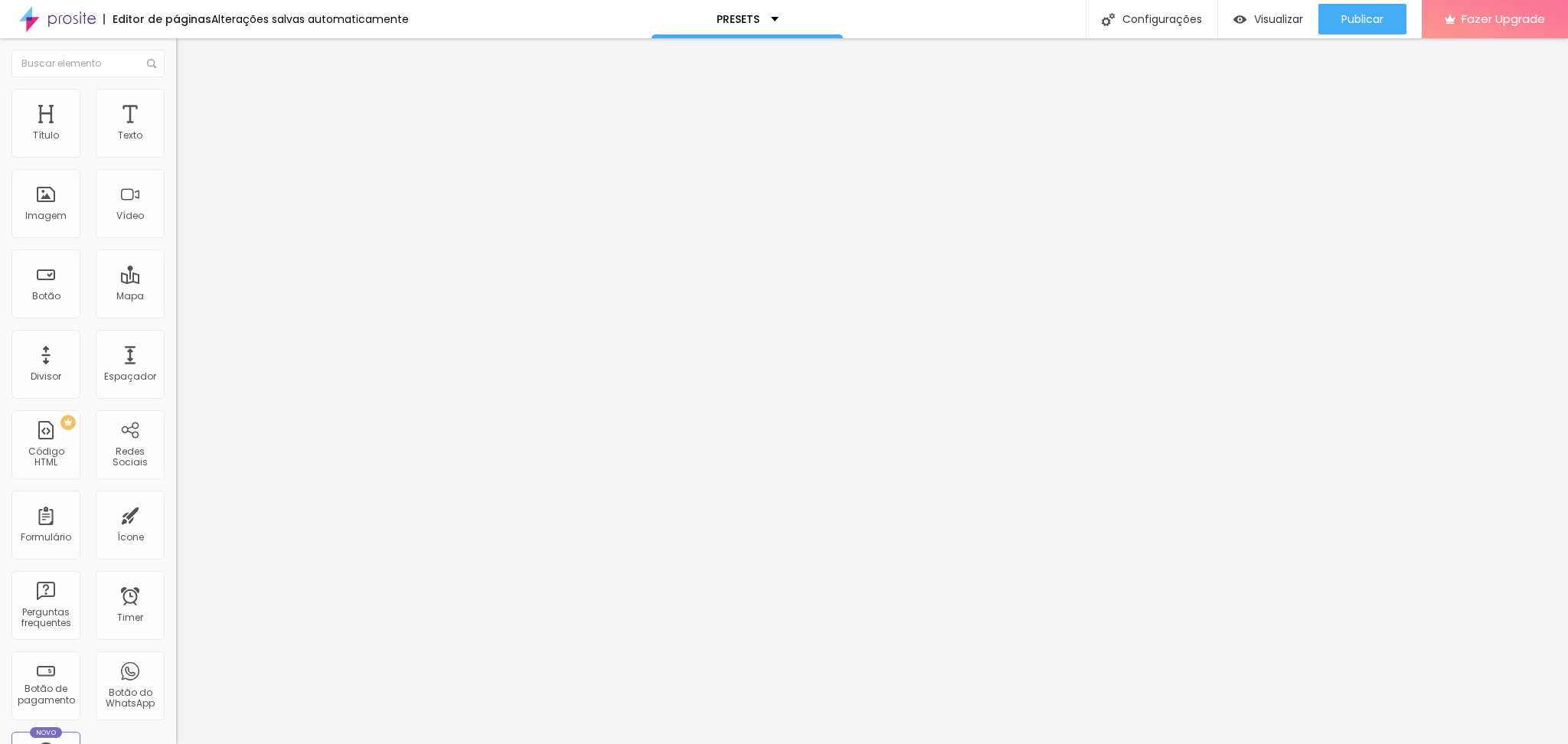
drag, startPoint x: 758, startPoint y: 405, endPoint x: 509, endPoint y: 397, distance: 249.1
click at [1171, 22] on div "Configurações" at bounding box center [1151, 19] width 132 height 38
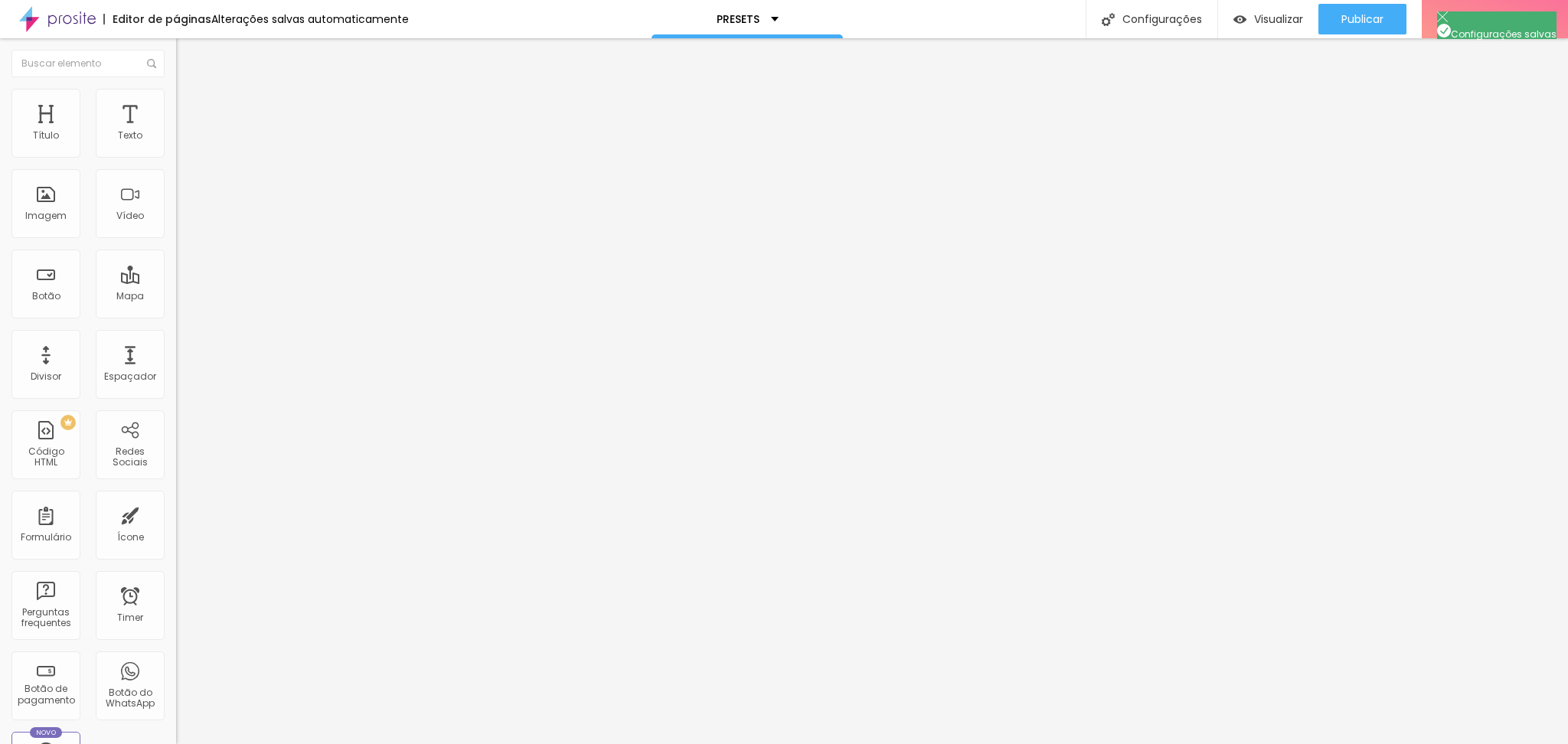
click at [1276, 16] on span "Visualizar" at bounding box center [1278, 18] width 49 height 12
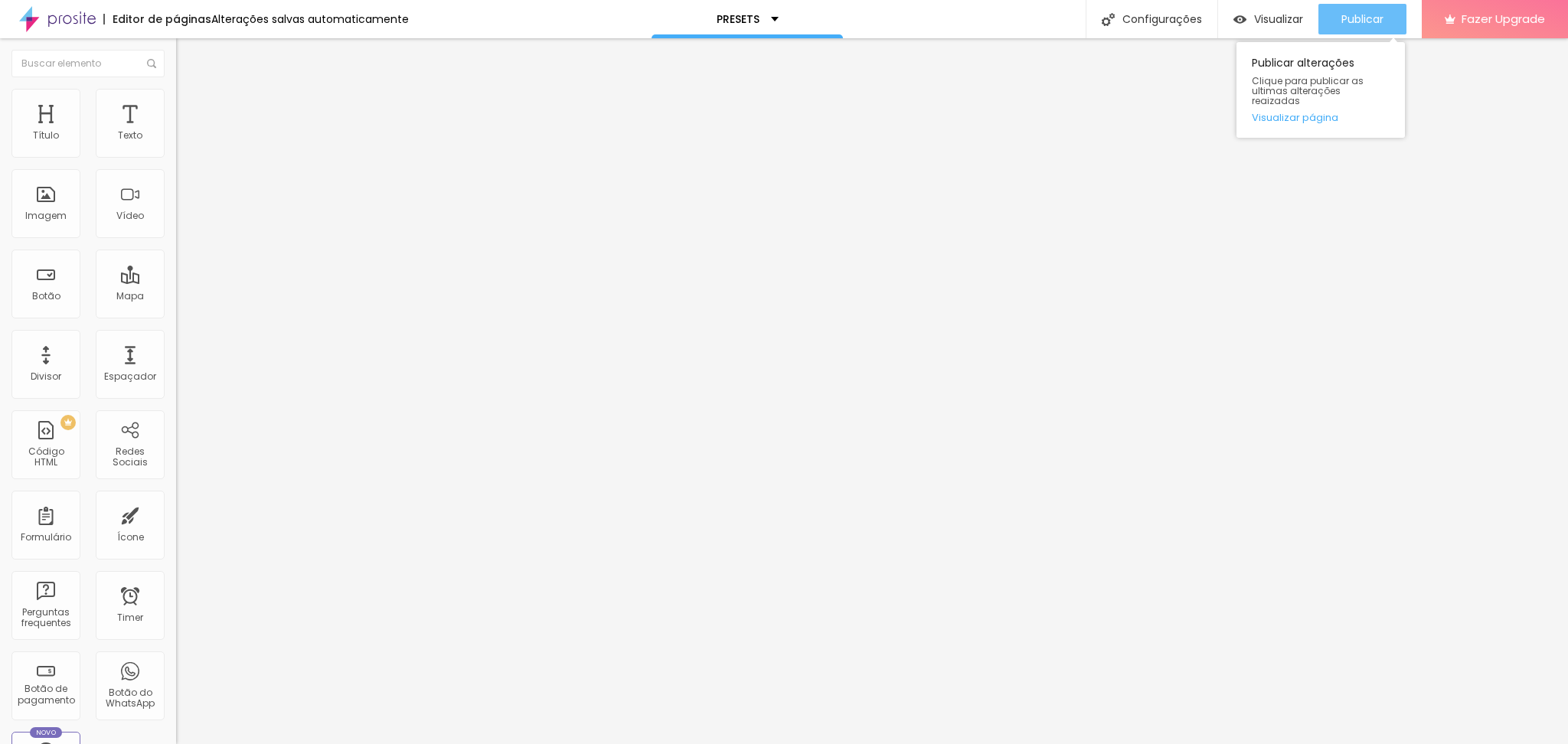
click at [1350, 23] on span "Publicar" at bounding box center [1362, 18] width 42 height 12
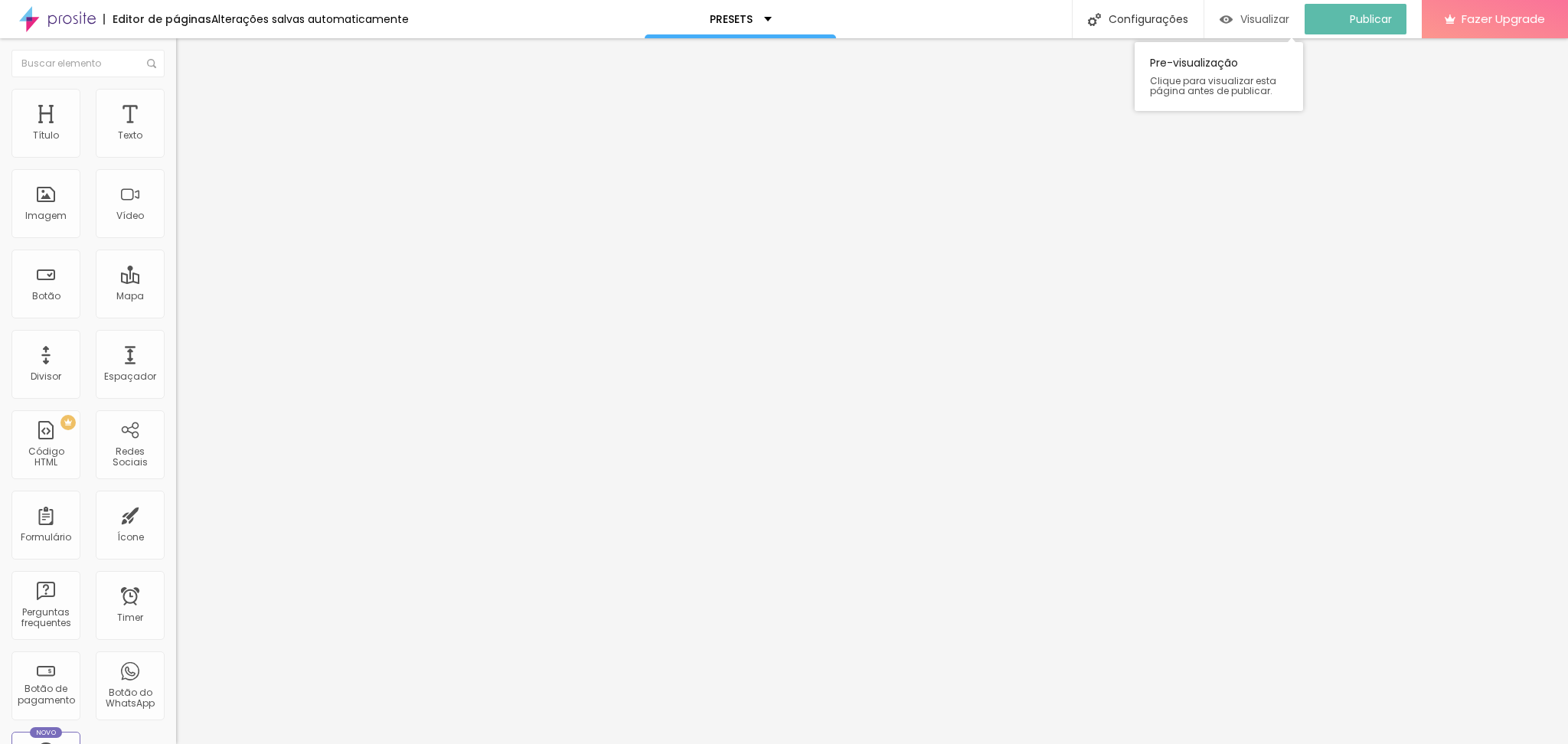
click at [1270, 18] on span "Visualizar" at bounding box center [1264, 18] width 49 height 12
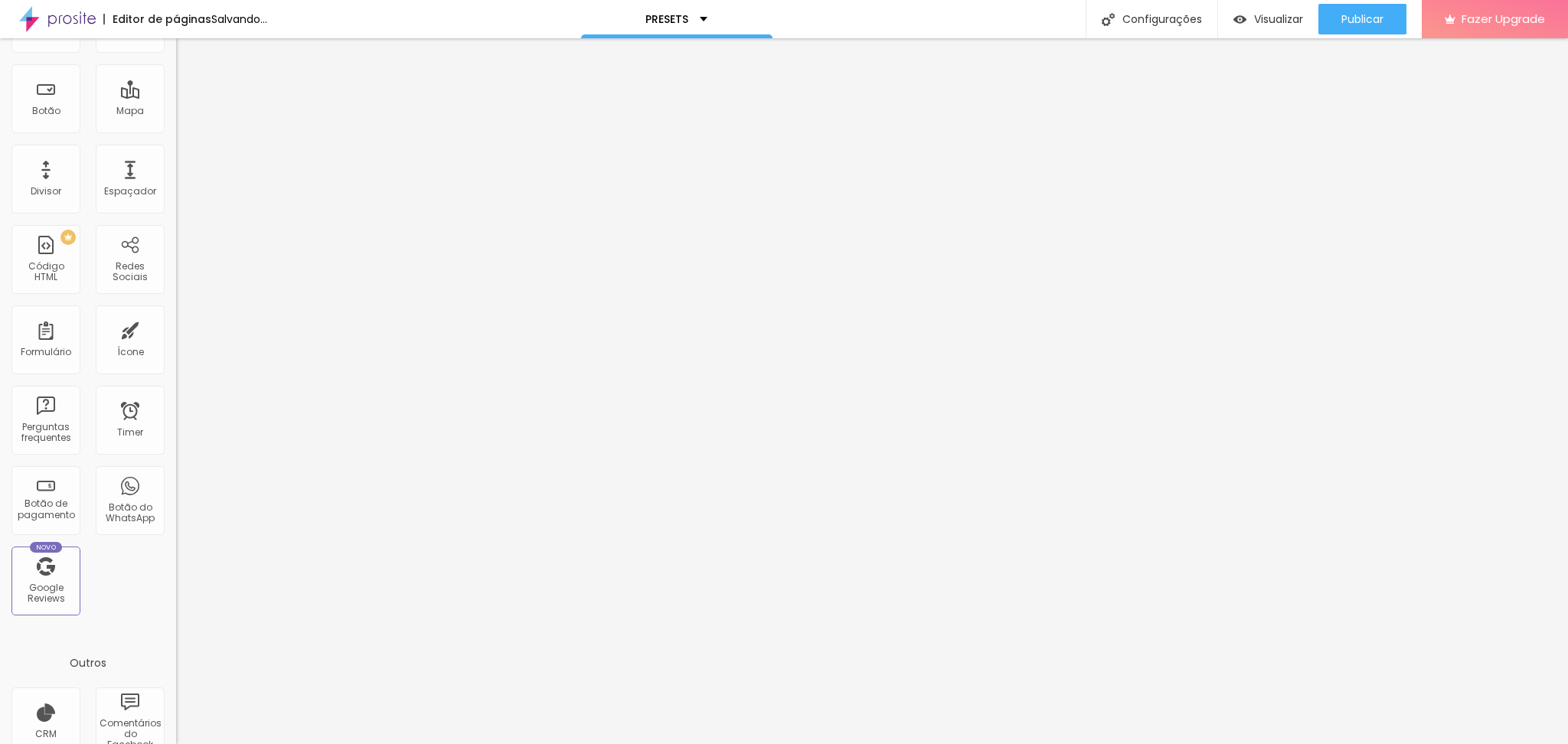
scroll to position [203, 0]
